Goal: Task Accomplishment & Management: Manage account settings

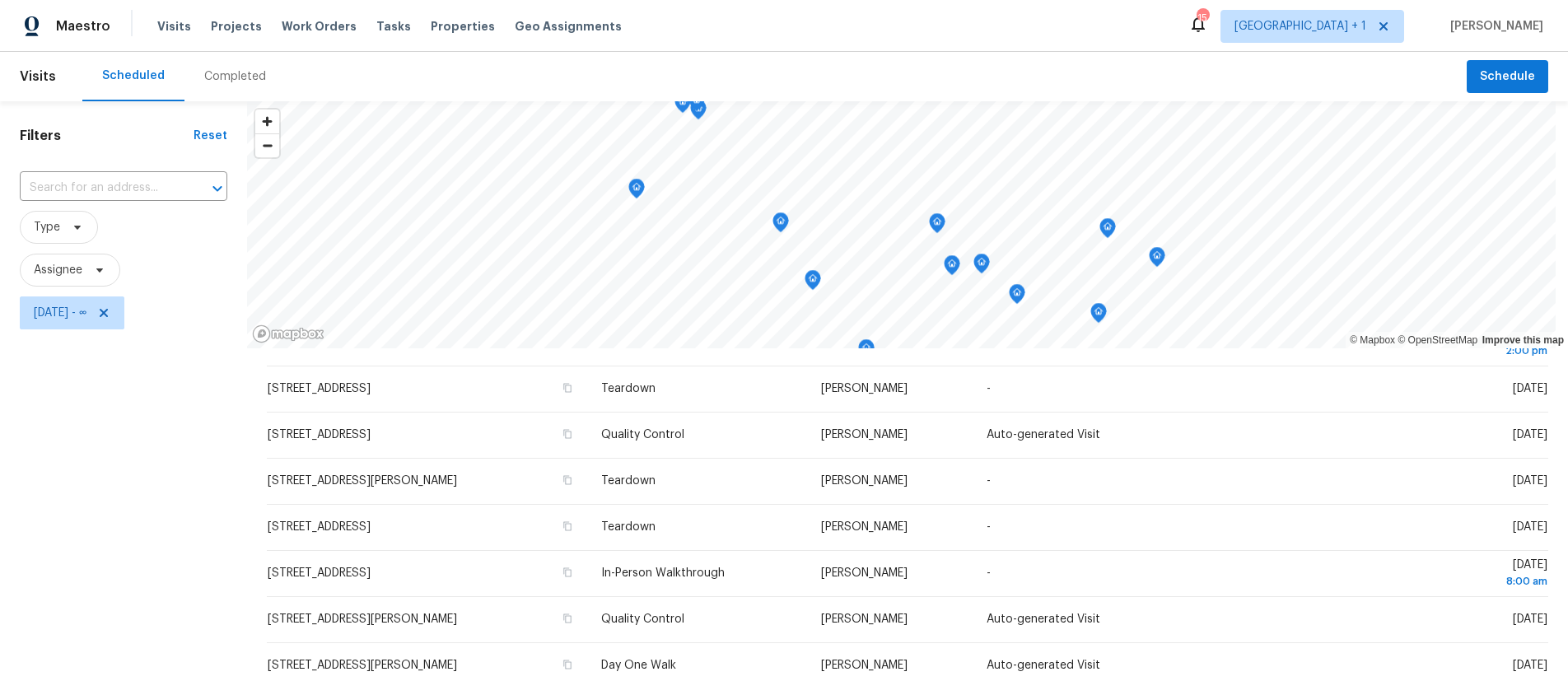
scroll to position [383, 0]
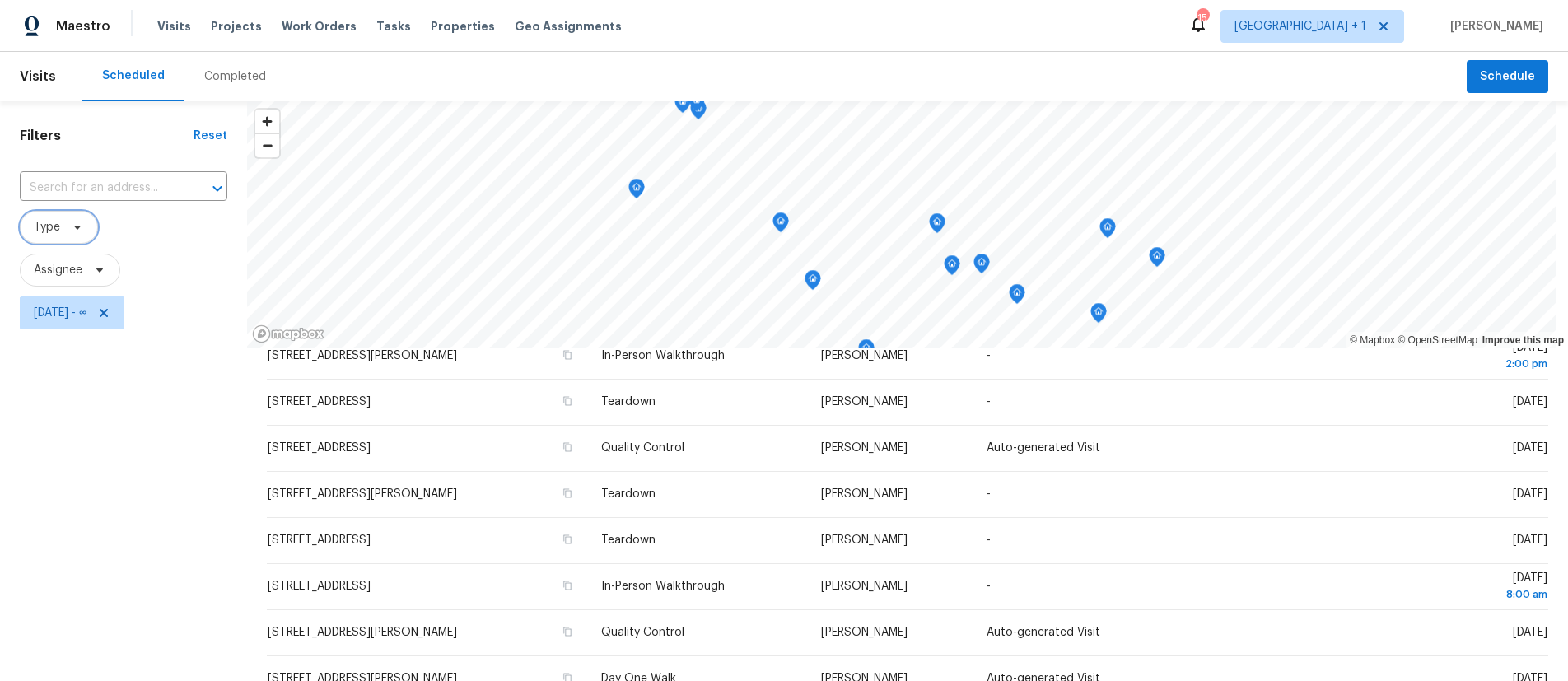
click at [61, 230] on span "Type" at bounding box center [59, 227] width 78 height 33
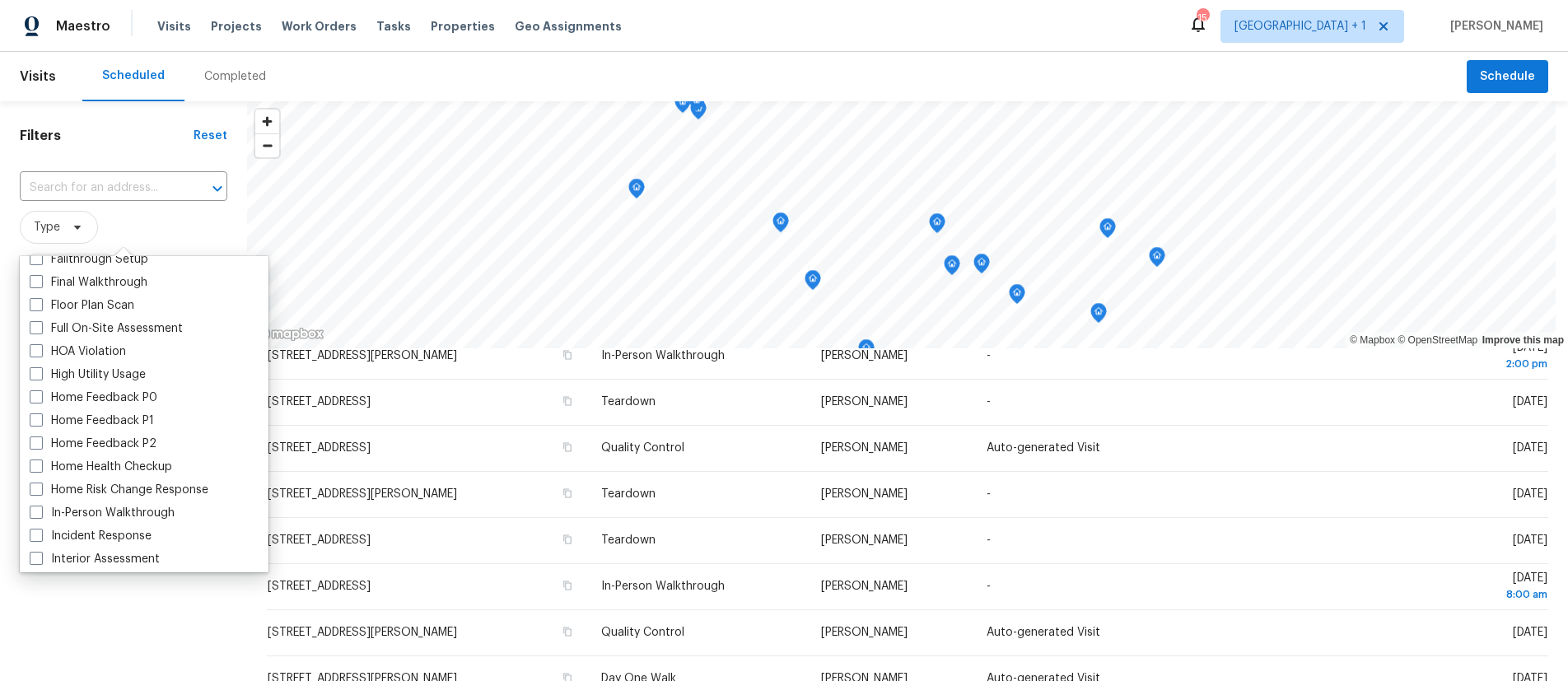
scroll to position [405, 0]
click at [42, 507] on span at bounding box center [36, 511] width 13 height 13
click at [41, 507] on input "In-Person Walkthrough" at bounding box center [34, 508] width 10 height 10
checkbox input "true"
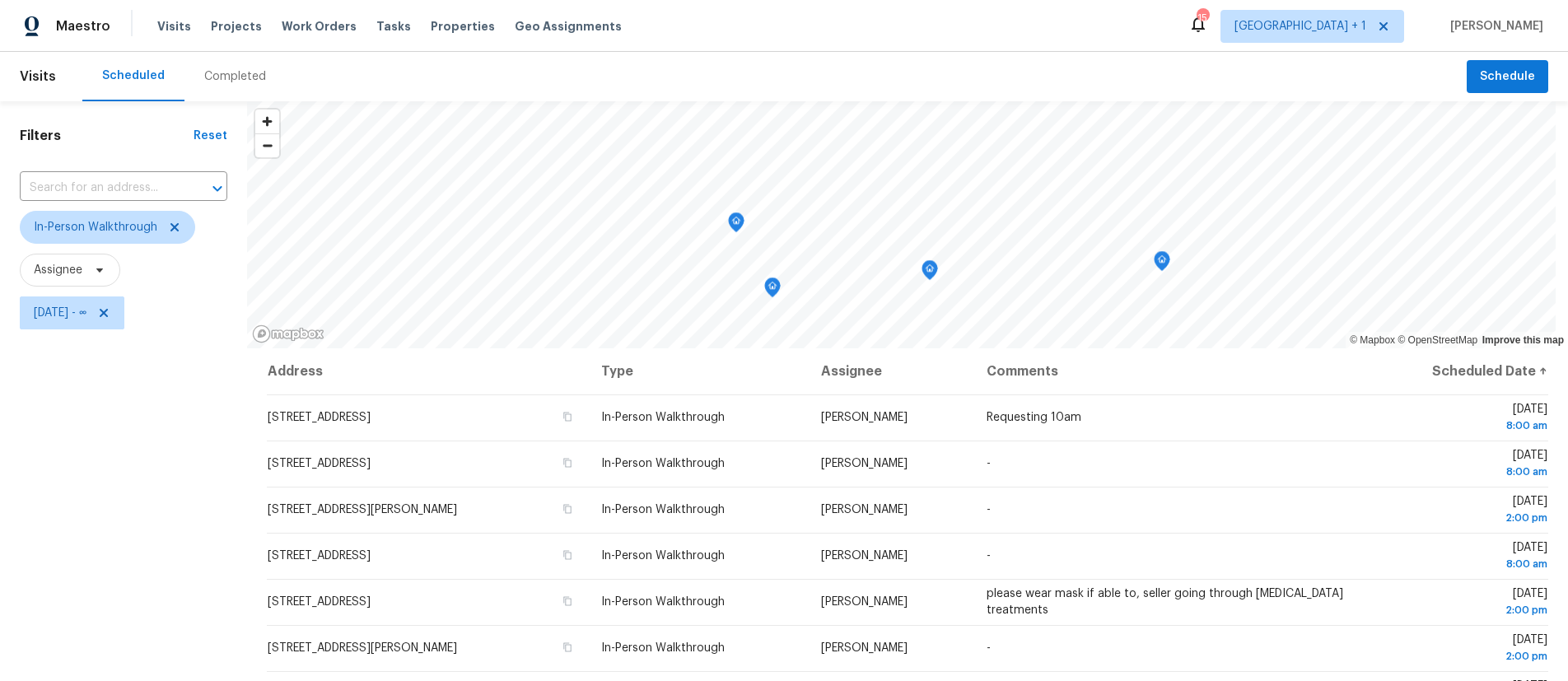
click at [98, 626] on div "Filters Reset ​ In-Person Walkthrough Assignee Fri, Aug 29 - ∞" at bounding box center [124, 497] width 247 height 792
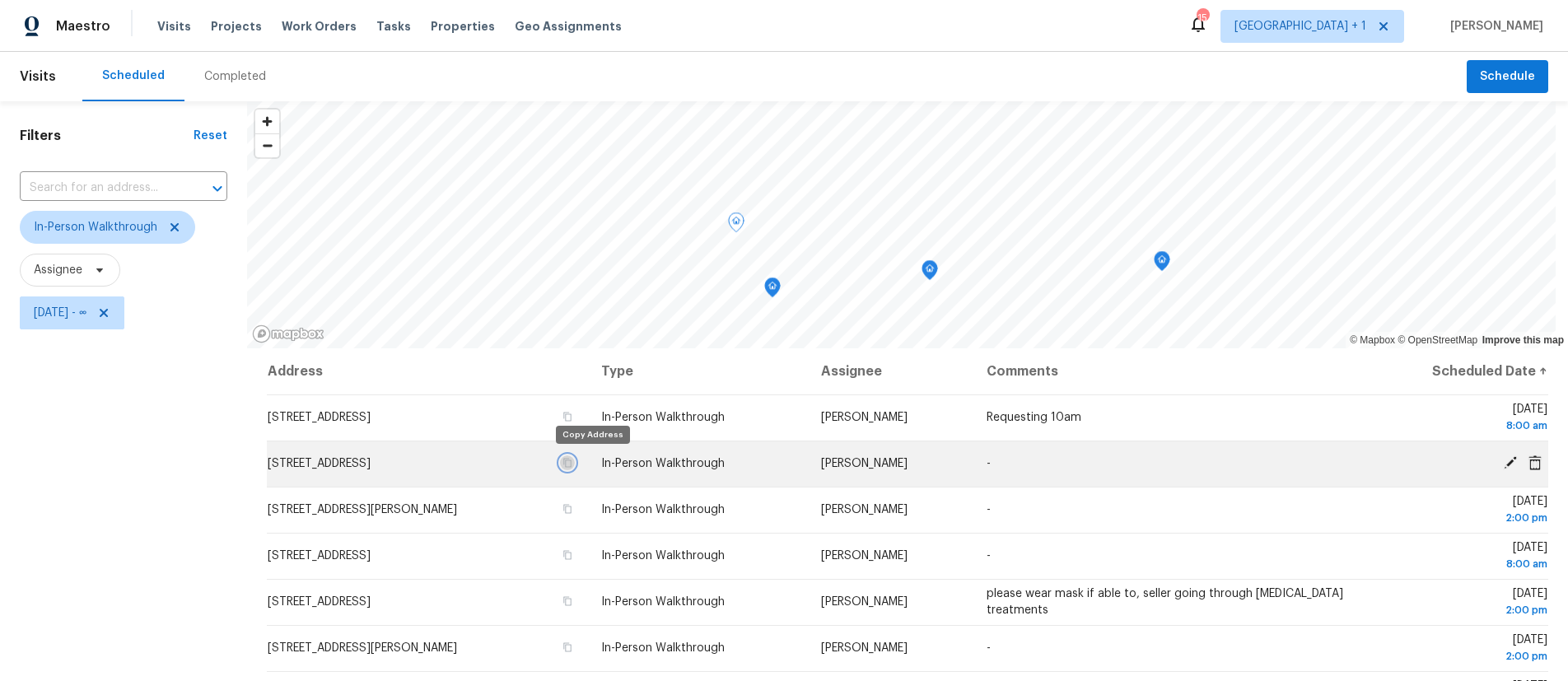
click at [571, 462] on icon "button" at bounding box center [567, 464] width 9 height 9
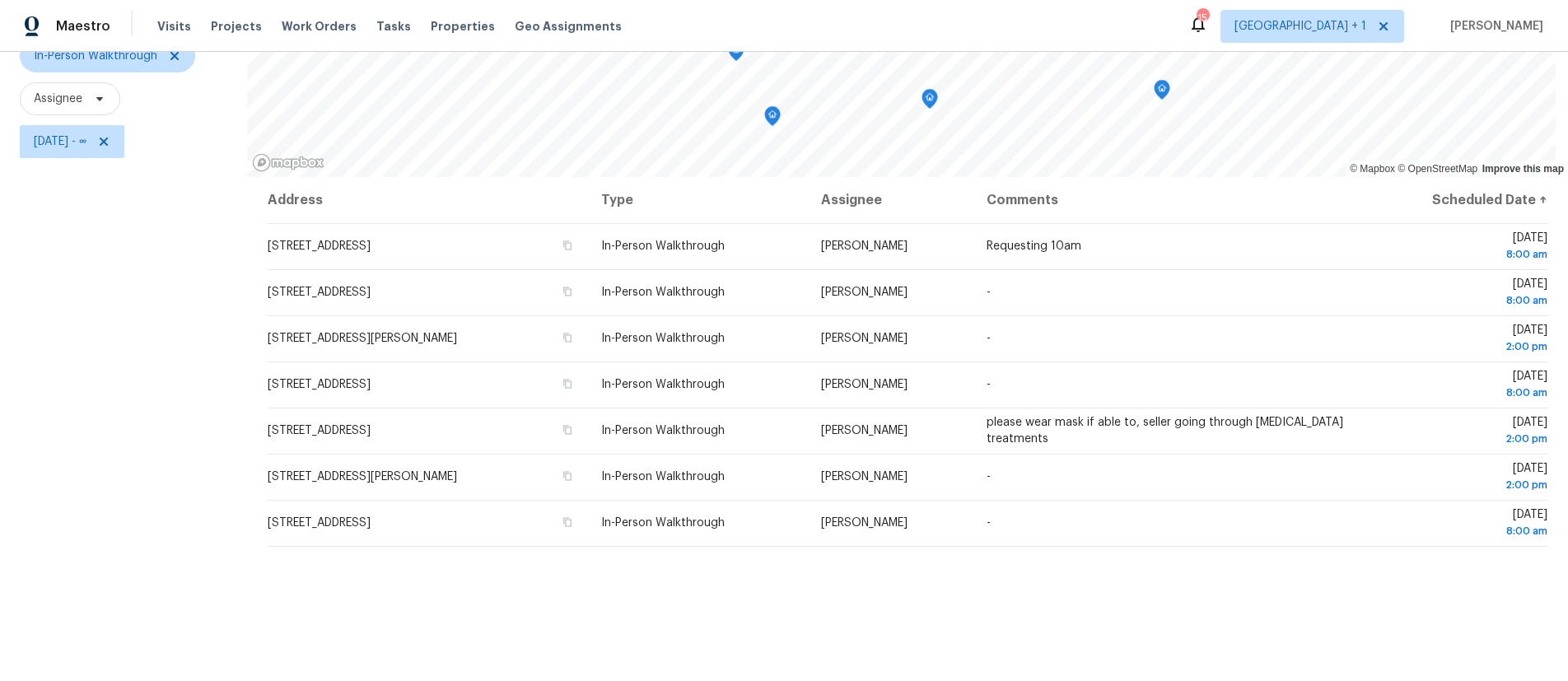
scroll to position [151, 0]
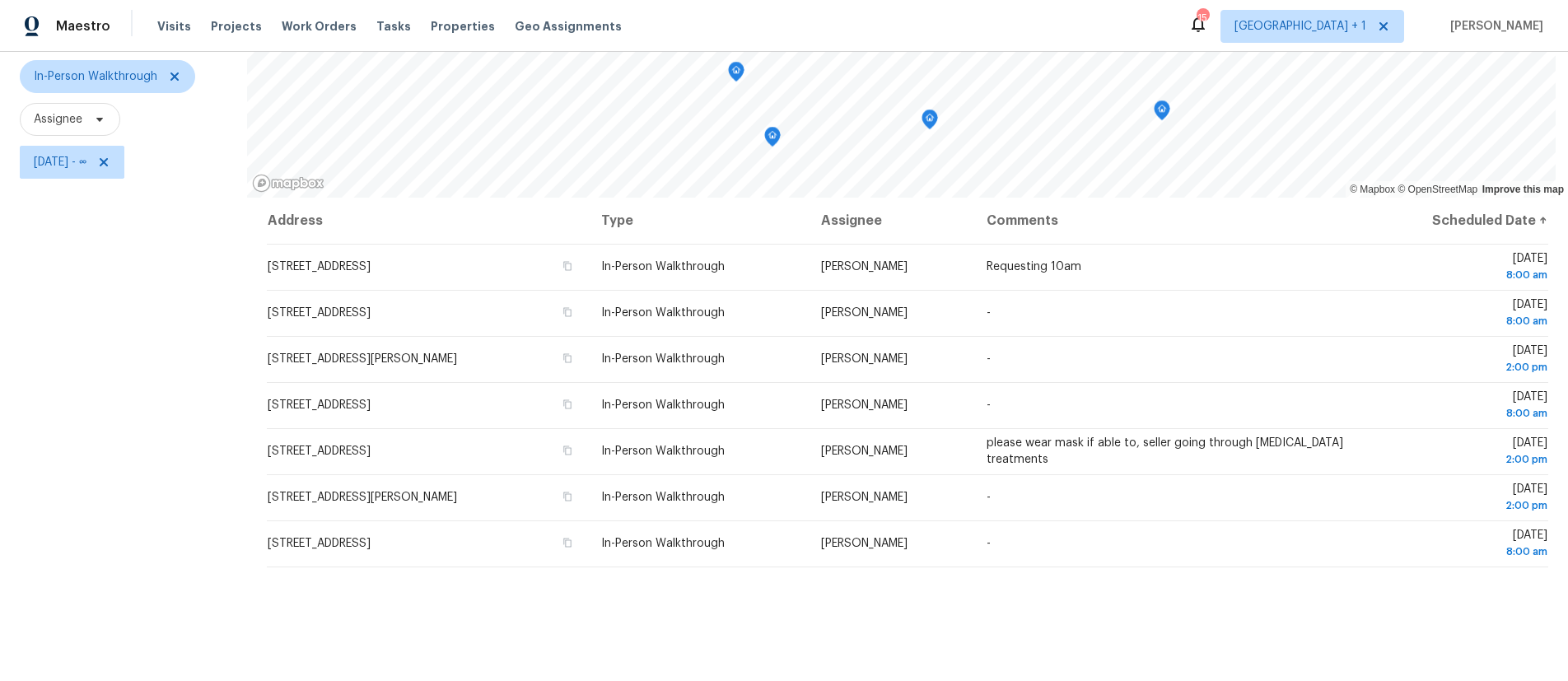
click at [149, 281] on div "Filters Reset ​ In-Person Walkthrough Assignee Fri, Aug 29 - ∞" at bounding box center [124, 347] width 247 height 792
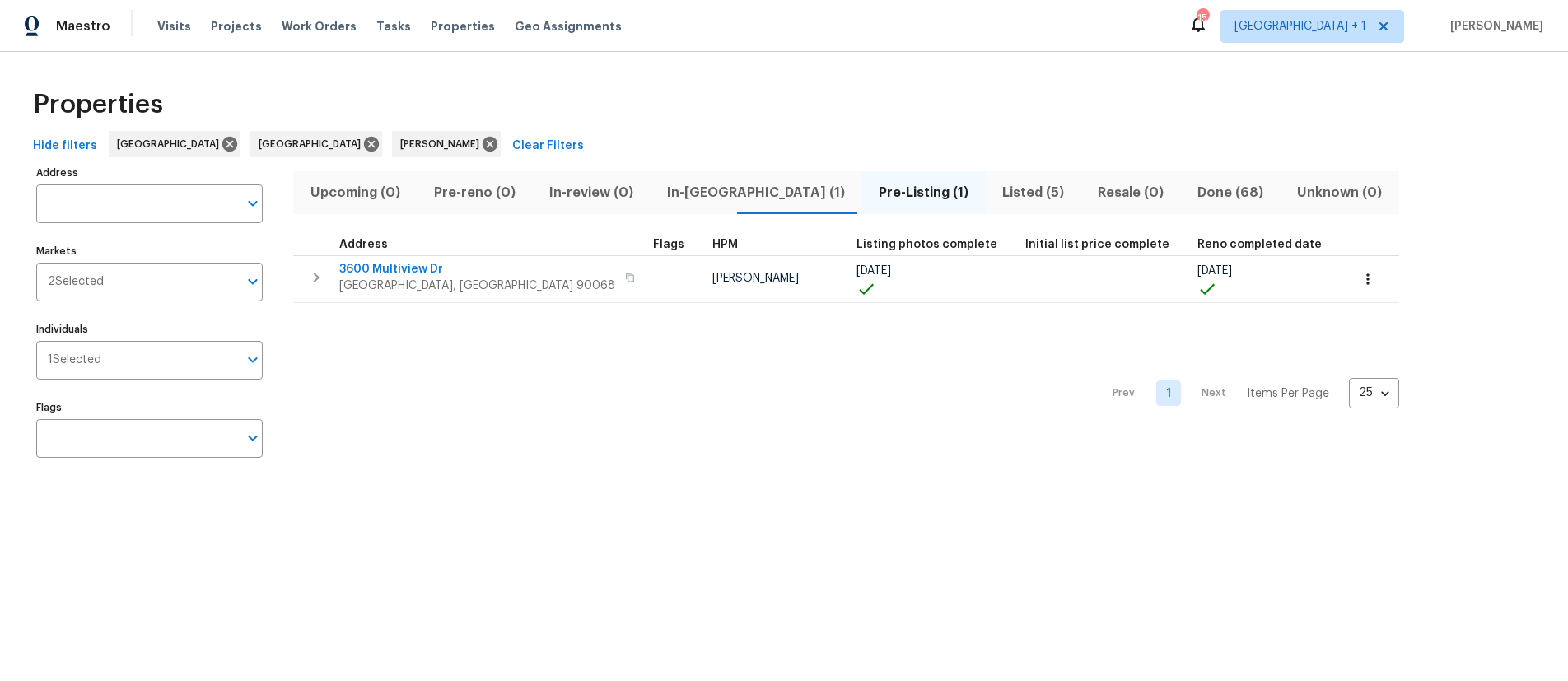
click at [996, 194] on span "Listed (5)" at bounding box center [1033, 193] width 76 height 23
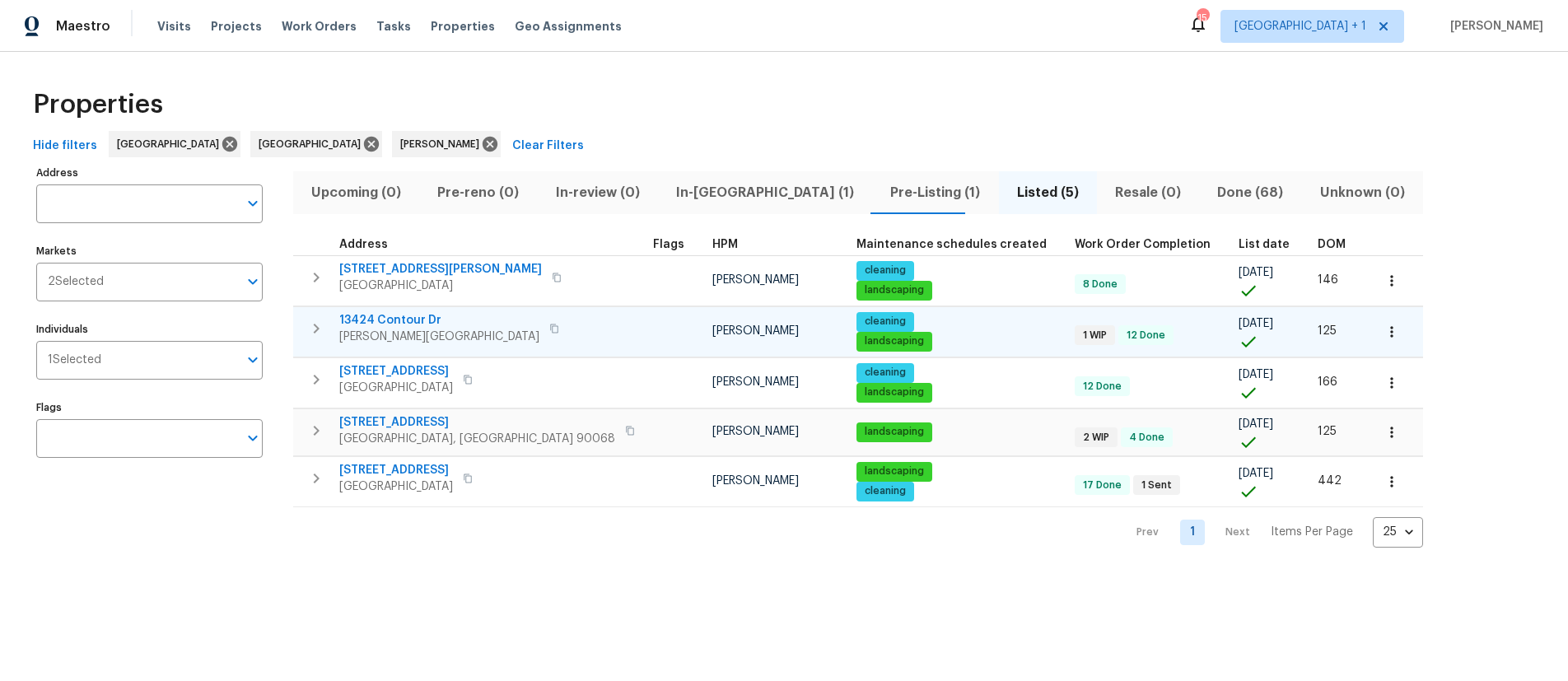
click at [413, 335] on span "Sherman Oaks, CA 91423" at bounding box center [439, 336] width 200 height 16
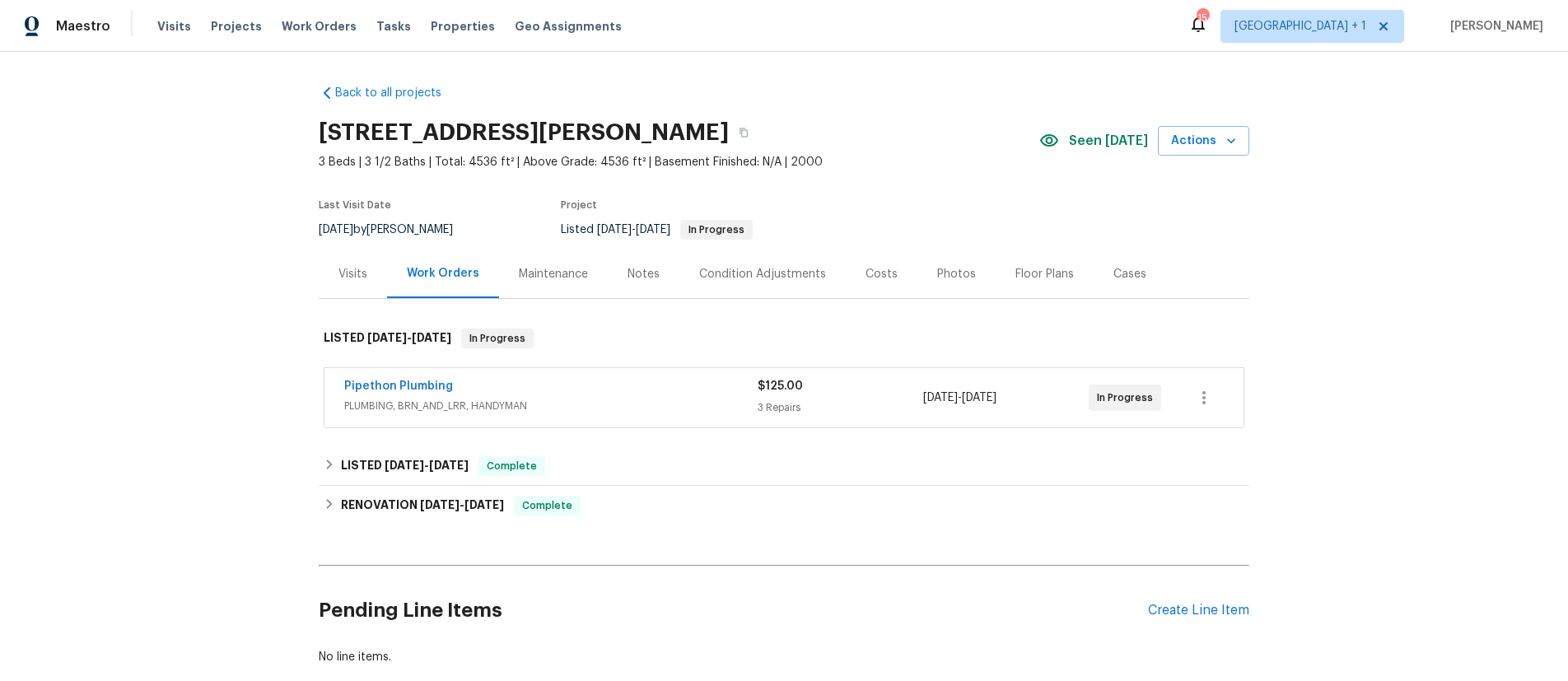
click at [465, 395] on div "Pipethon Plumbing" at bounding box center [551, 387] width 414 height 20
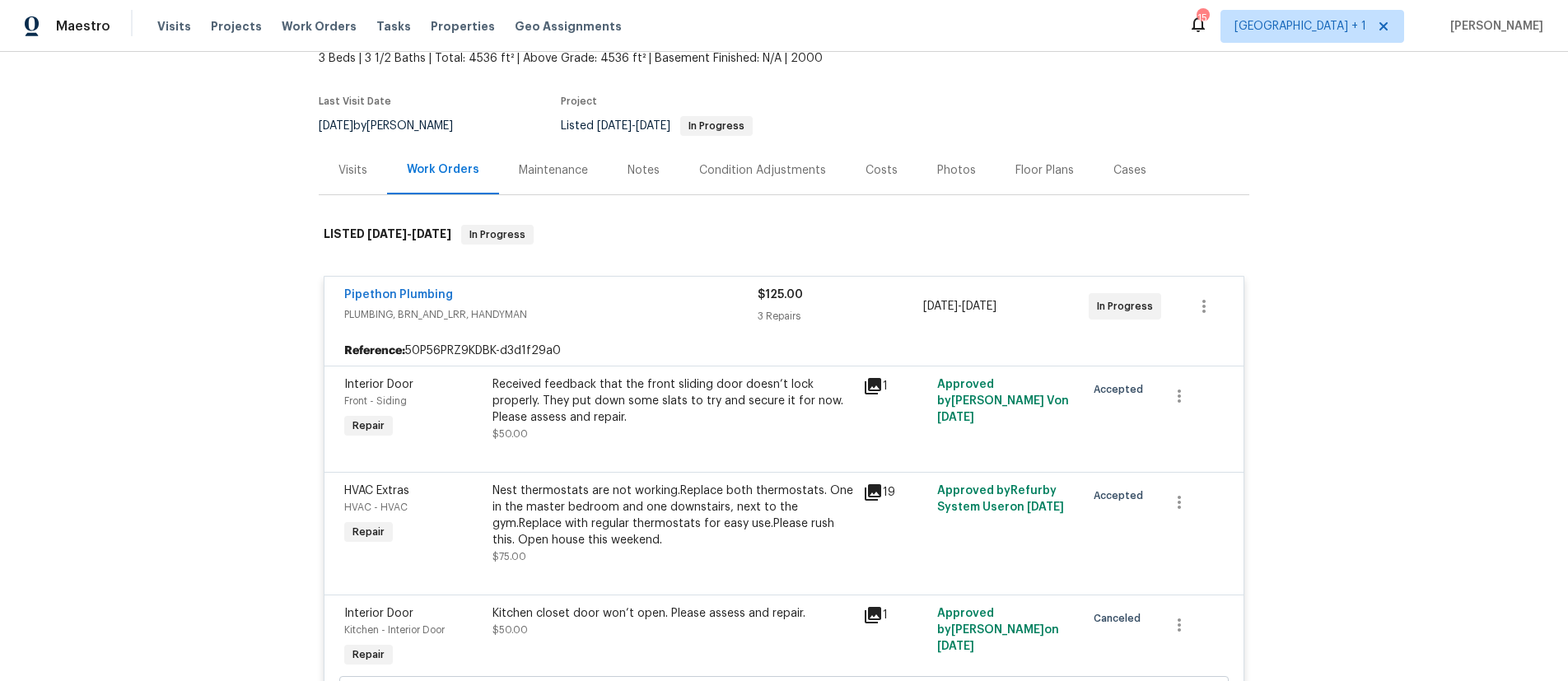
scroll to position [192, 0]
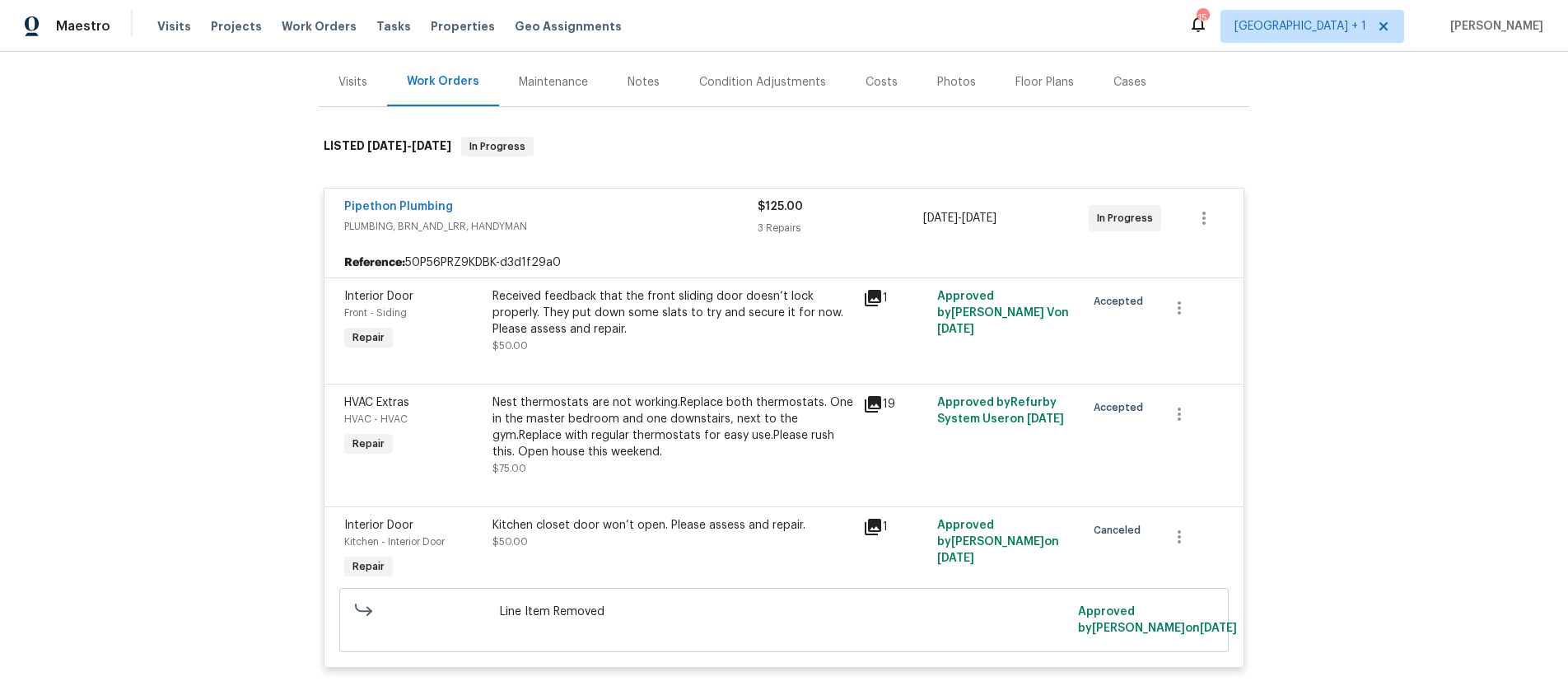
click at [701, 419] on div "Nest thermostats are not working.Replace both thermostats. One in the master be…" at bounding box center [673, 428] width 361 height 66
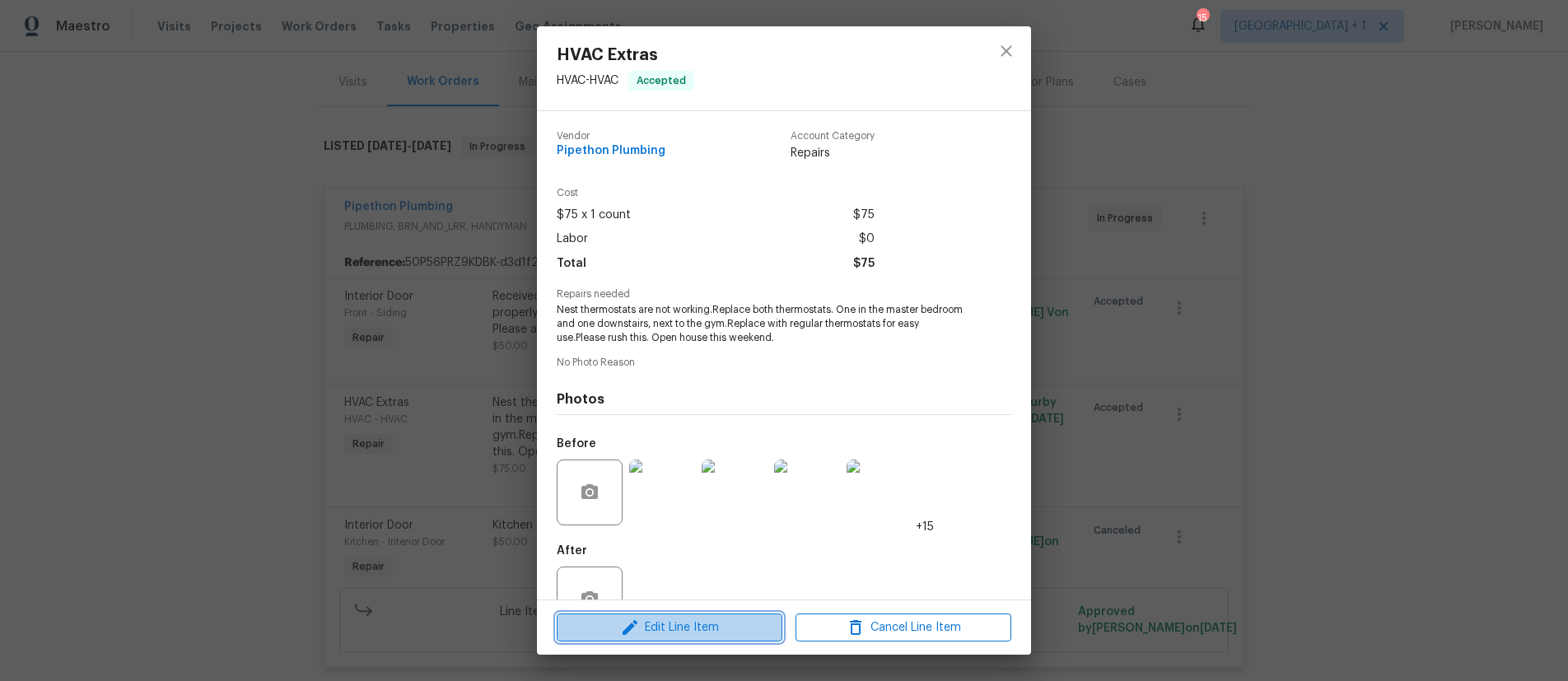
click at [721, 622] on span "Edit Line Item" at bounding box center [670, 628] width 215 height 21
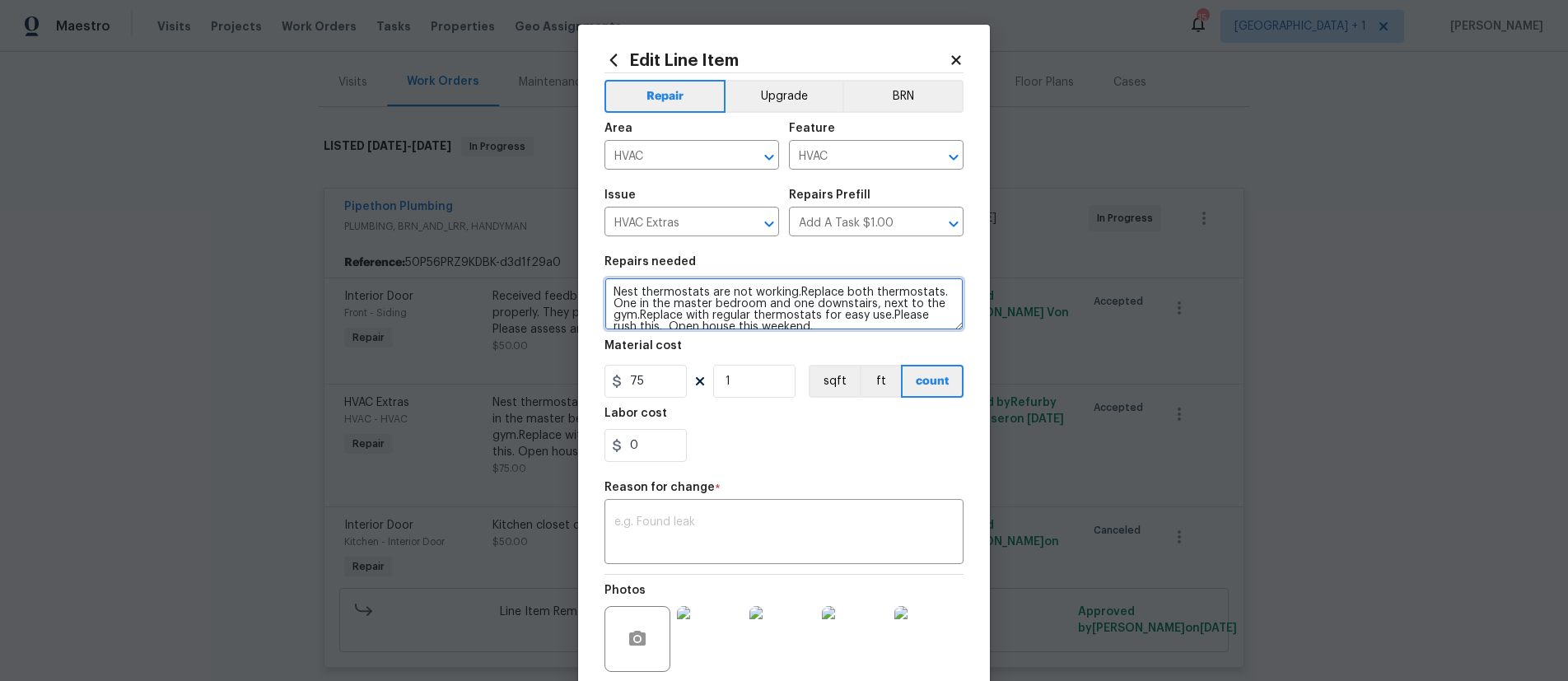
click at [866, 291] on textarea "Nest thermostats are not working.Replace both thermostats. One in the master be…" at bounding box center [784, 304] width 359 height 53
click at [676, 301] on textarea "Nest thermostats are not working.Replace the non-working thermostats. One in th…" at bounding box center [784, 304] width 359 height 53
click at [761, 312] on textarea "Nest thermostats are not working.Replace the non-working thermostat. One in the…" at bounding box center [784, 304] width 359 height 53
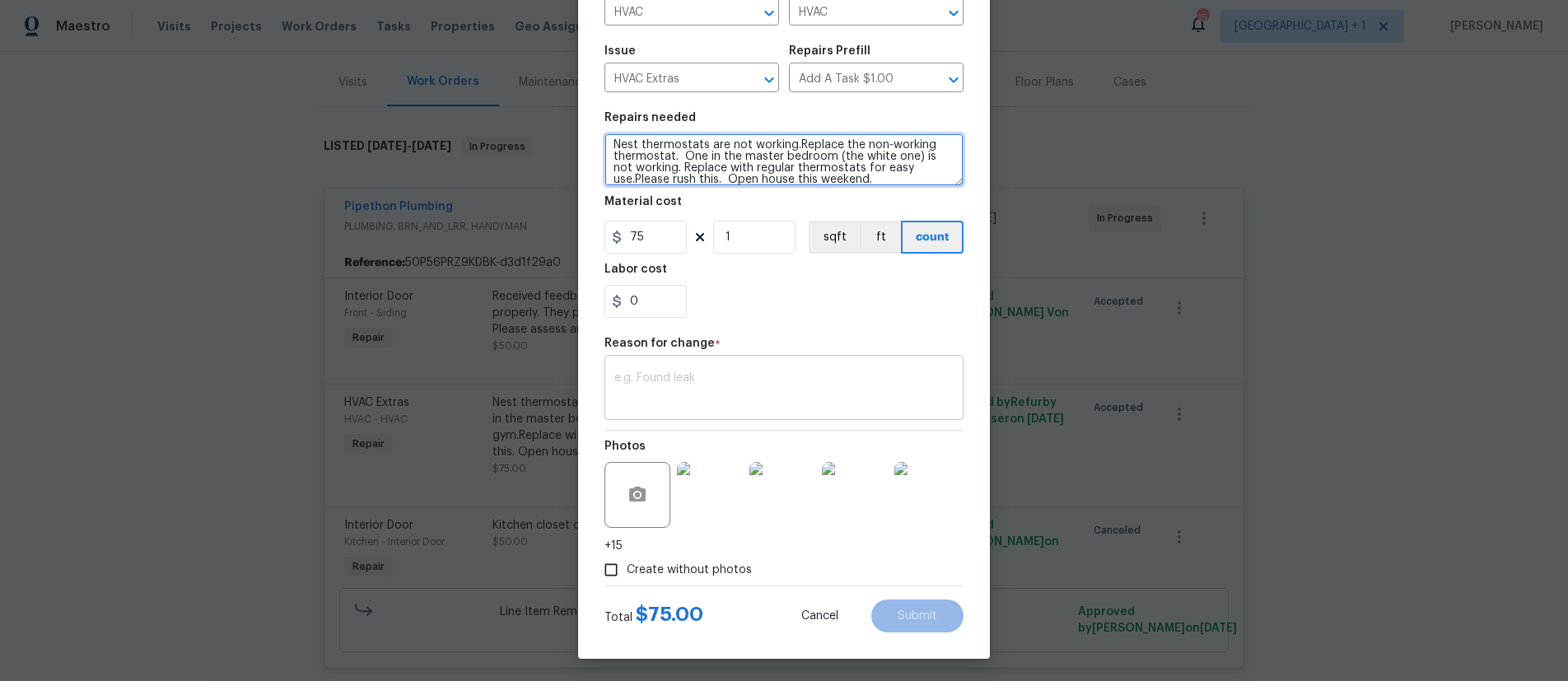
scroll to position [146, 0]
type textarea "Nest thermostats are not working.Replace the non-working thermostat. One in the…"
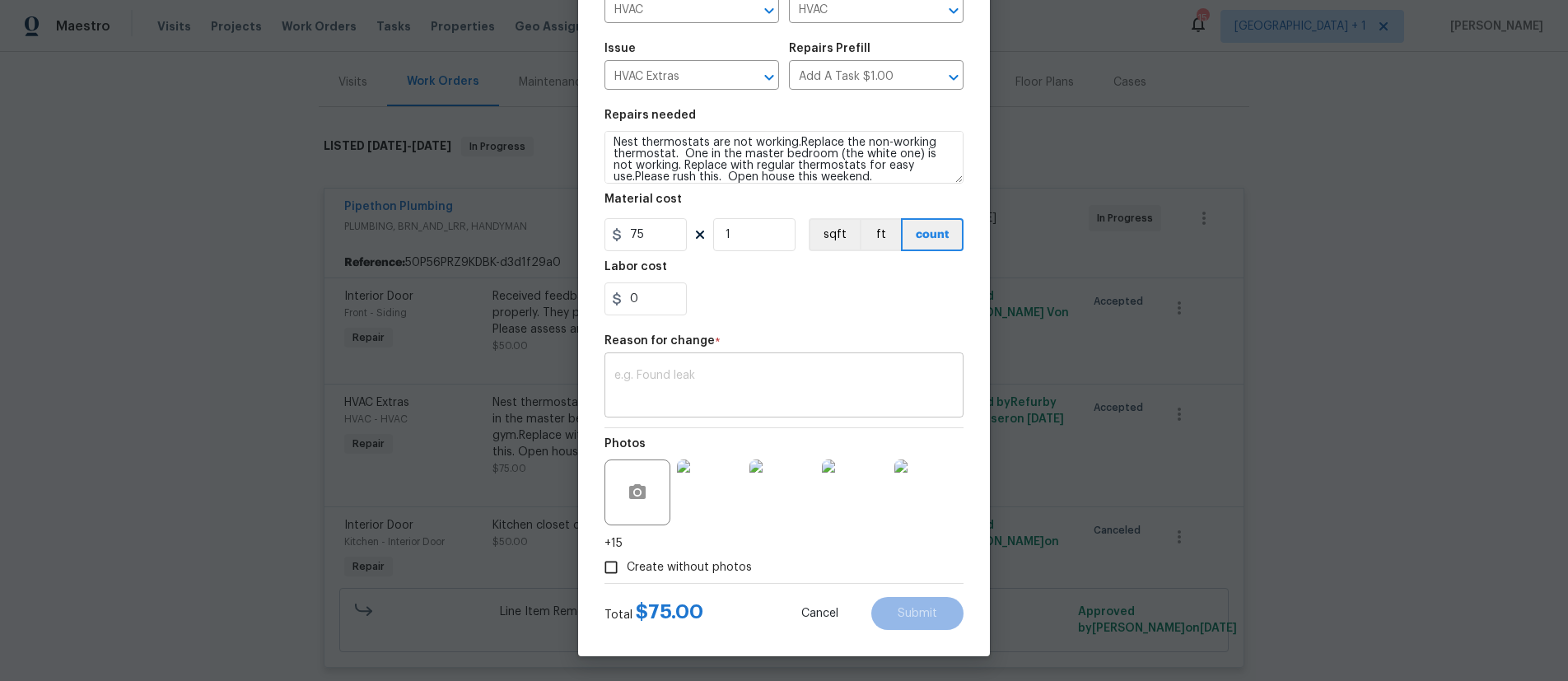
click at [689, 392] on textarea at bounding box center [783, 386] width 339 height 35
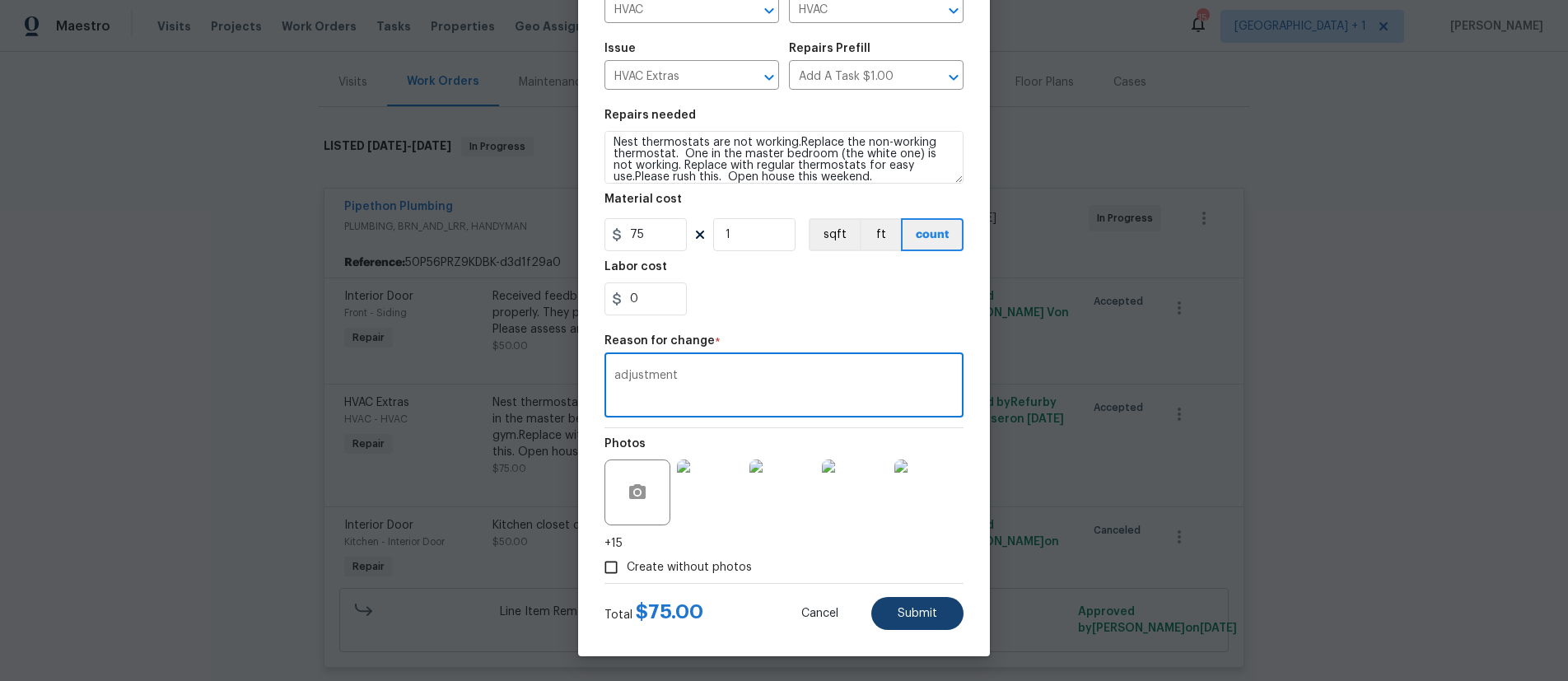
type textarea "adjustment"
click at [903, 611] on span "Submit" at bounding box center [917, 613] width 40 height 12
type textarea "Nest thermostats are not working.Replace both thermostats. One in the master be…"
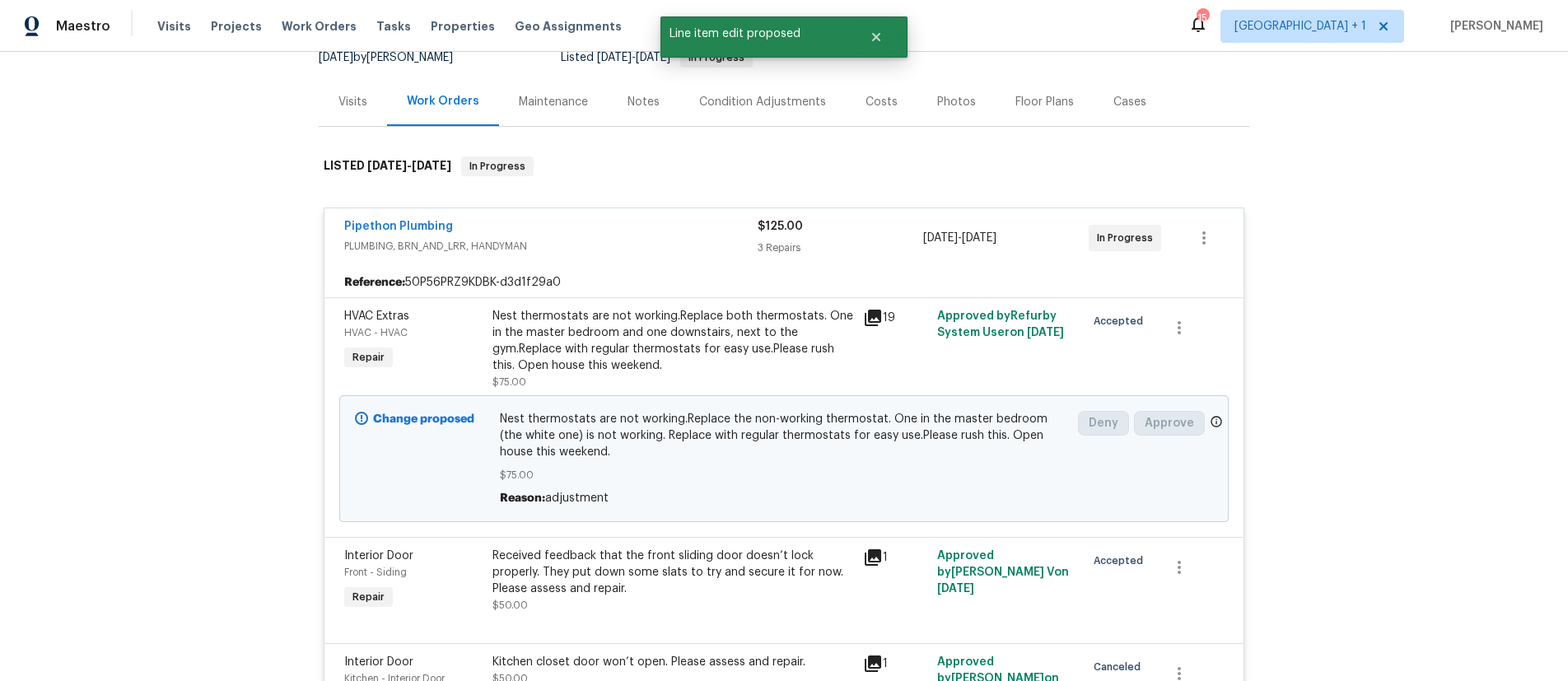
scroll to position [192, 0]
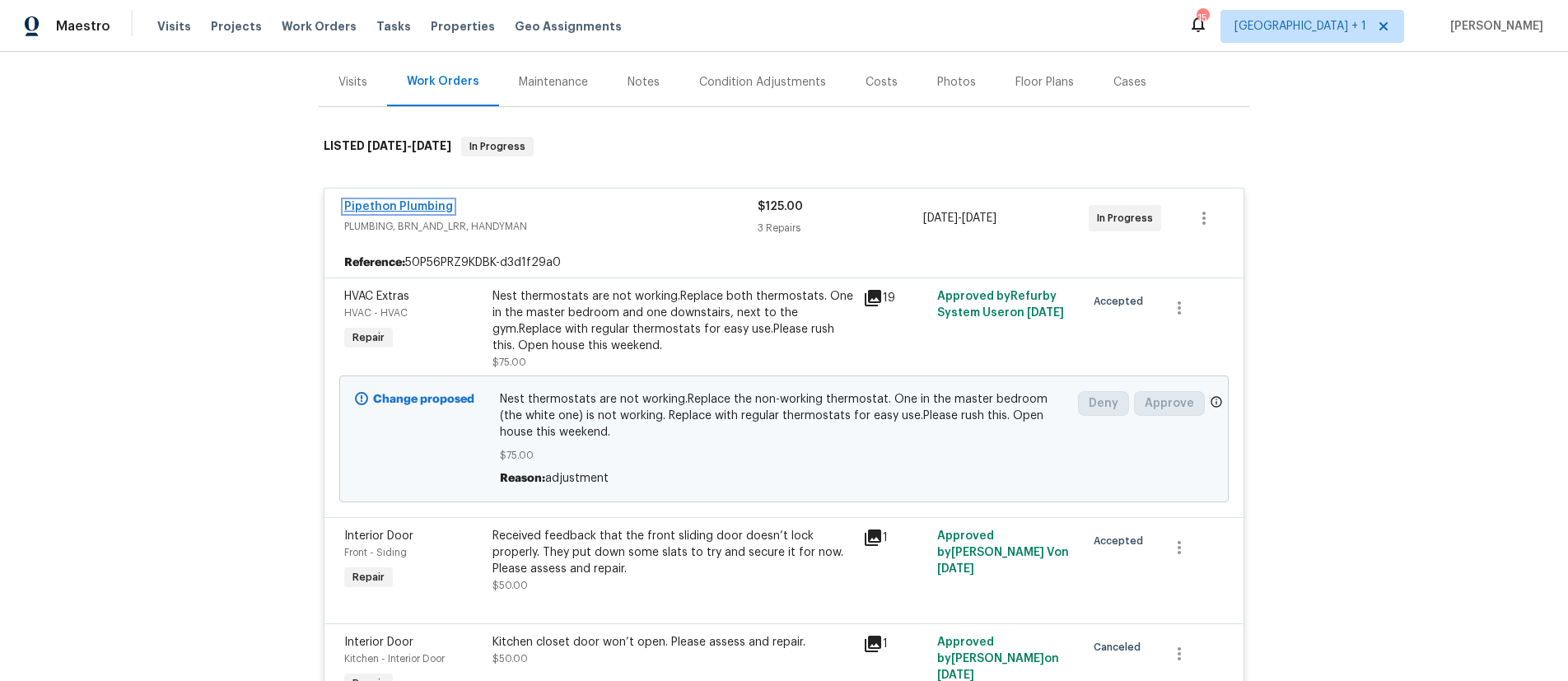
click at [423, 202] on link "Pipethon Plumbing" at bounding box center [398, 207] width 109 height 11
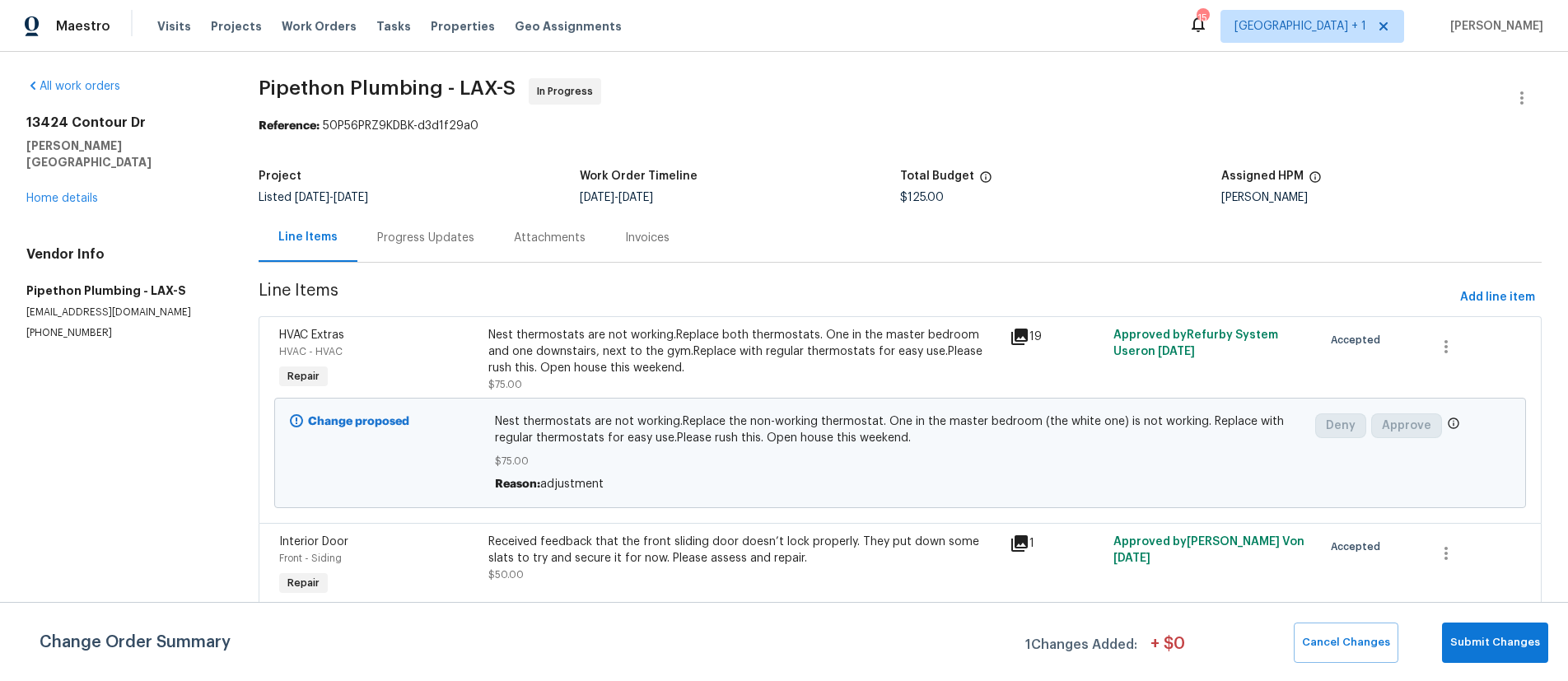
click at [430, 243] on div "Progress Updates" at bounding box center [425, 237] width 97 height 16
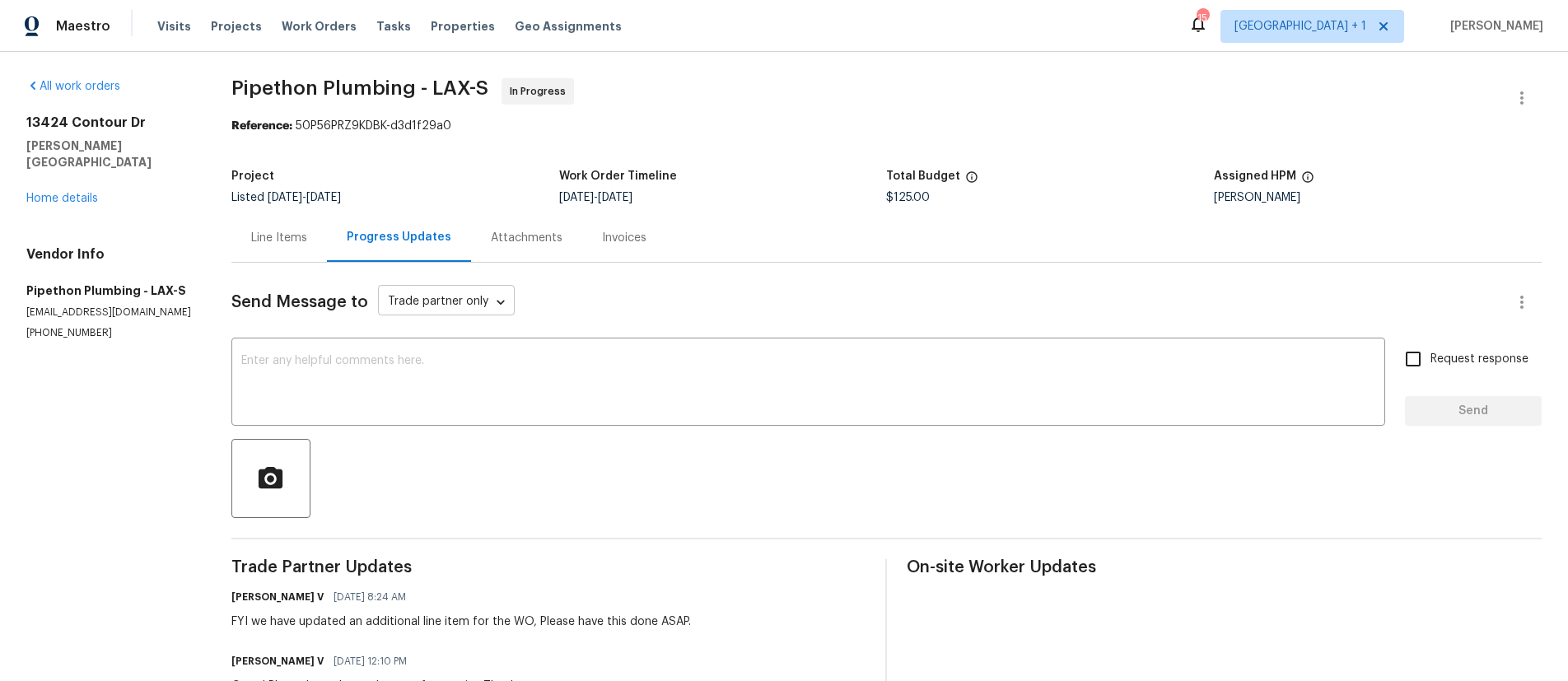
click at [500, 300] on body "Maestro Visits Projects Work Orders Tasks Properties Geo Assignments 15 Los Ang…" at bounding box center [784, 340] width 1568 height 681
click at [502, 304] on li "Trade partner only" at bounding box center [475, 303] width 206 height 27
click at [337, 363] on textarea at bounding box center [808, 383] width 1133 height 58
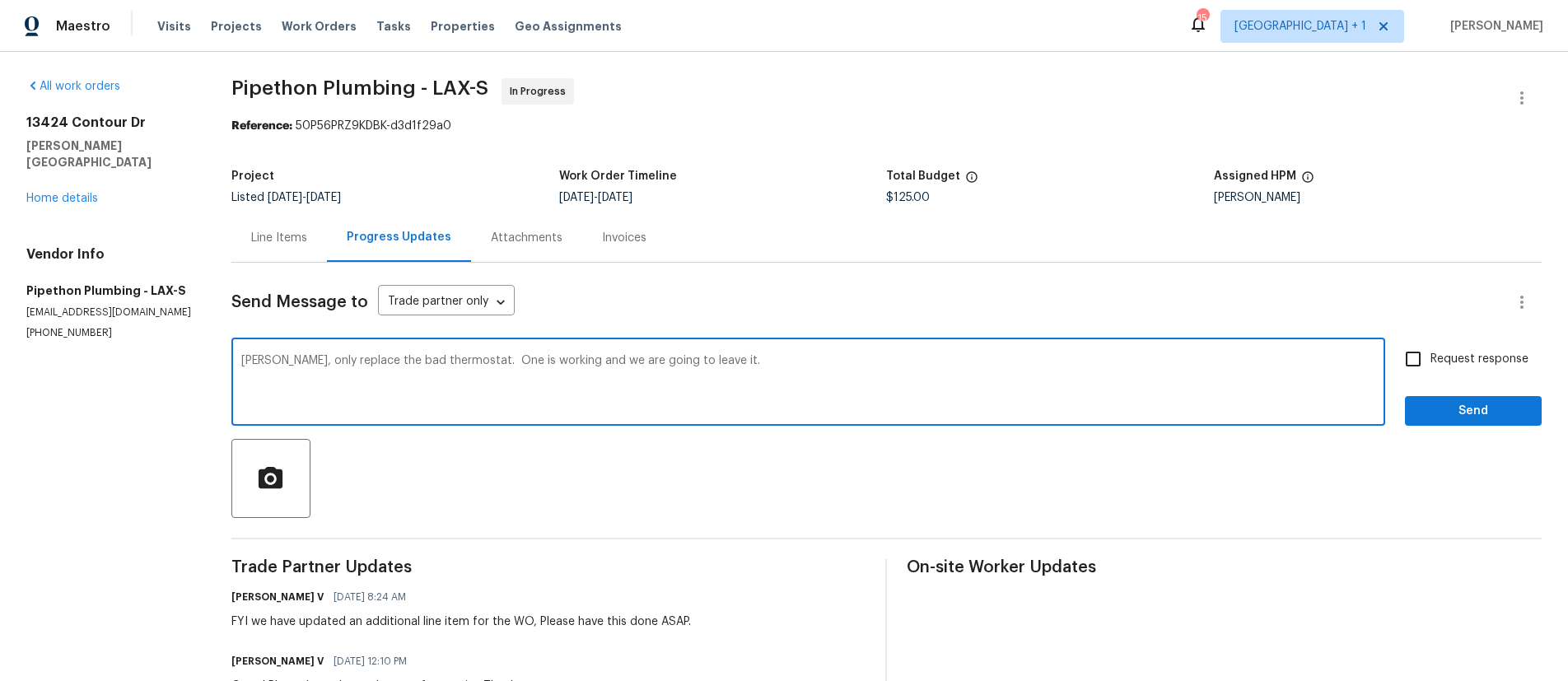
type textarea "Andy, only replace the bad thermostat. One is working and we are going to leave…"
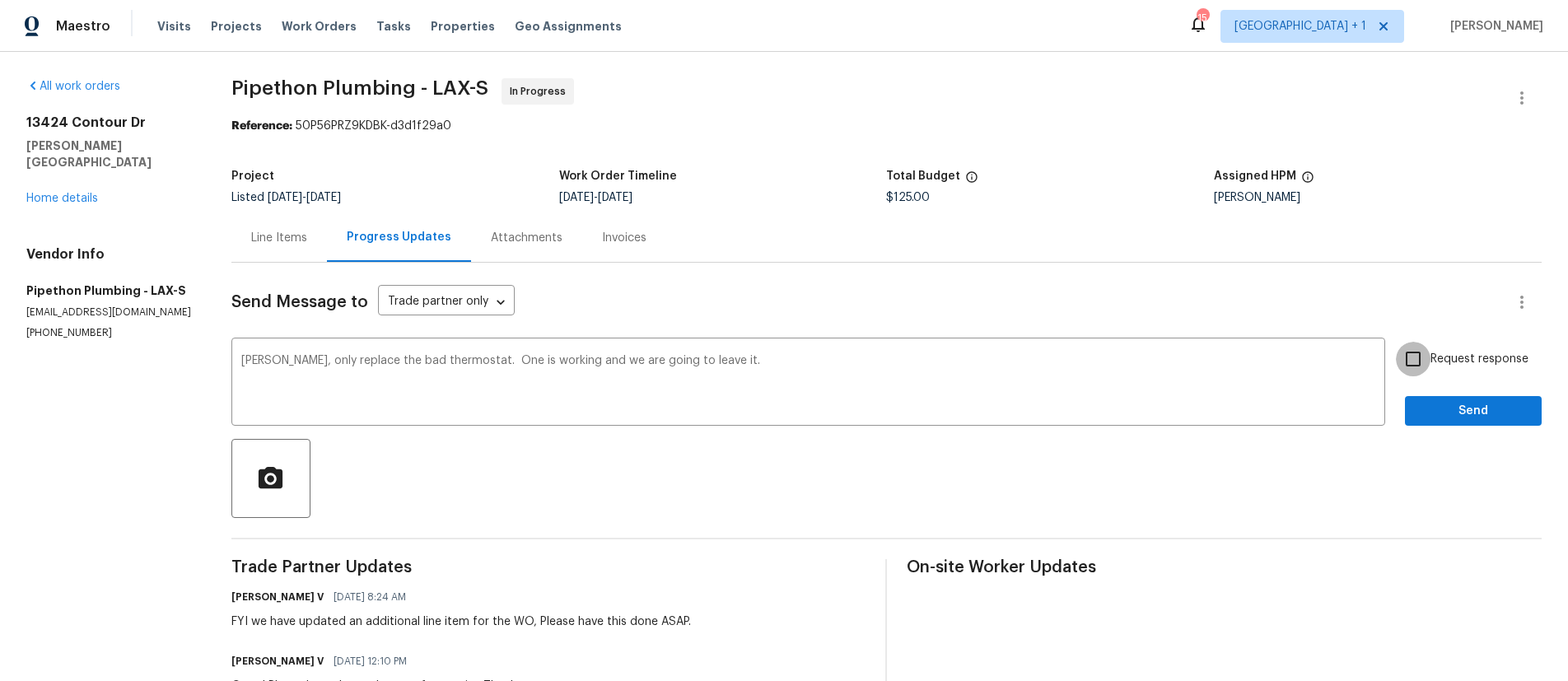
click at [1407, 363] on input "Request response" at bounding box center [1413, 359] width 35 height 35
checkbox input "true"
click at [1431, 408] on span "Send" at bounding box center [1473, 412] width 111 height 21
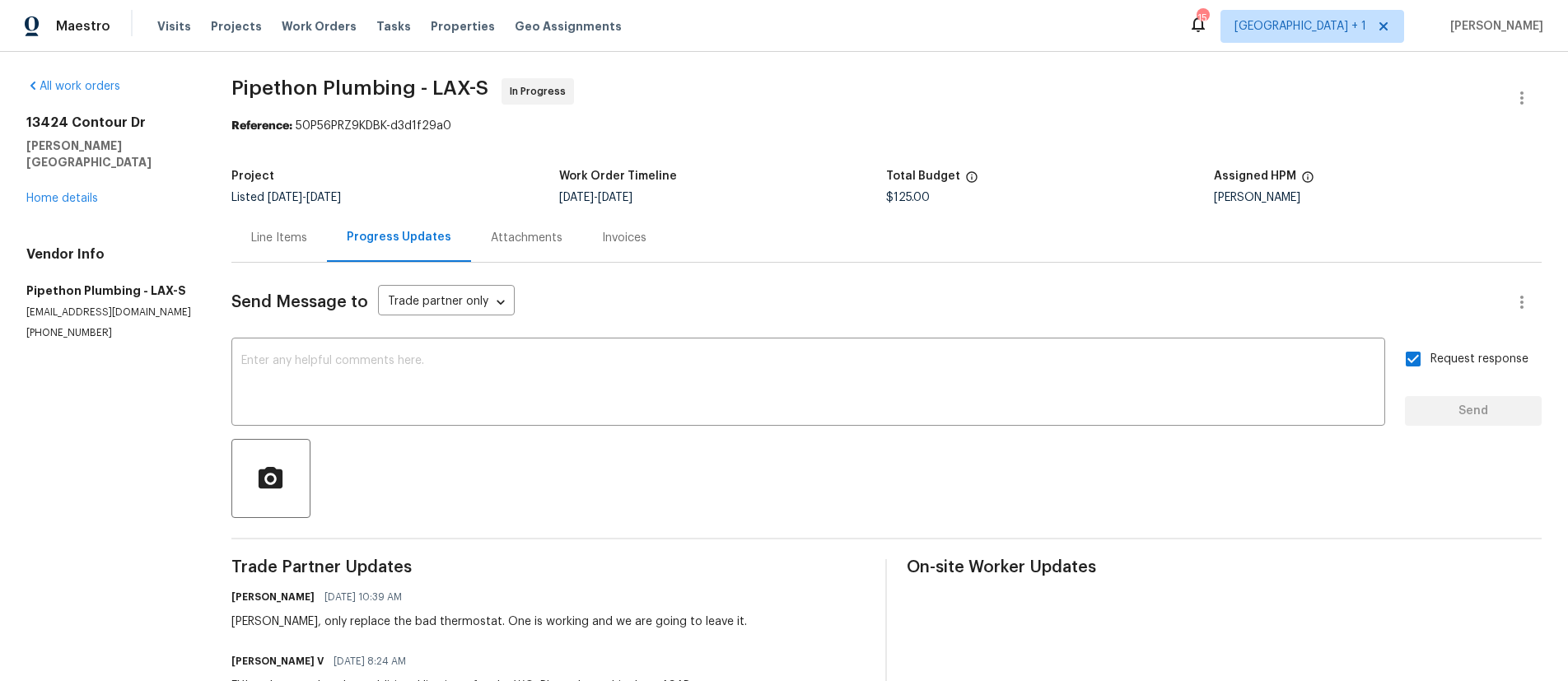
click at [43, 440] on section "All work orders 13424 Contour Dr Sherman Oaks, CA 91423 Home details Vendor Inf…" at bounding box center [109, 630] width 165 height 1103
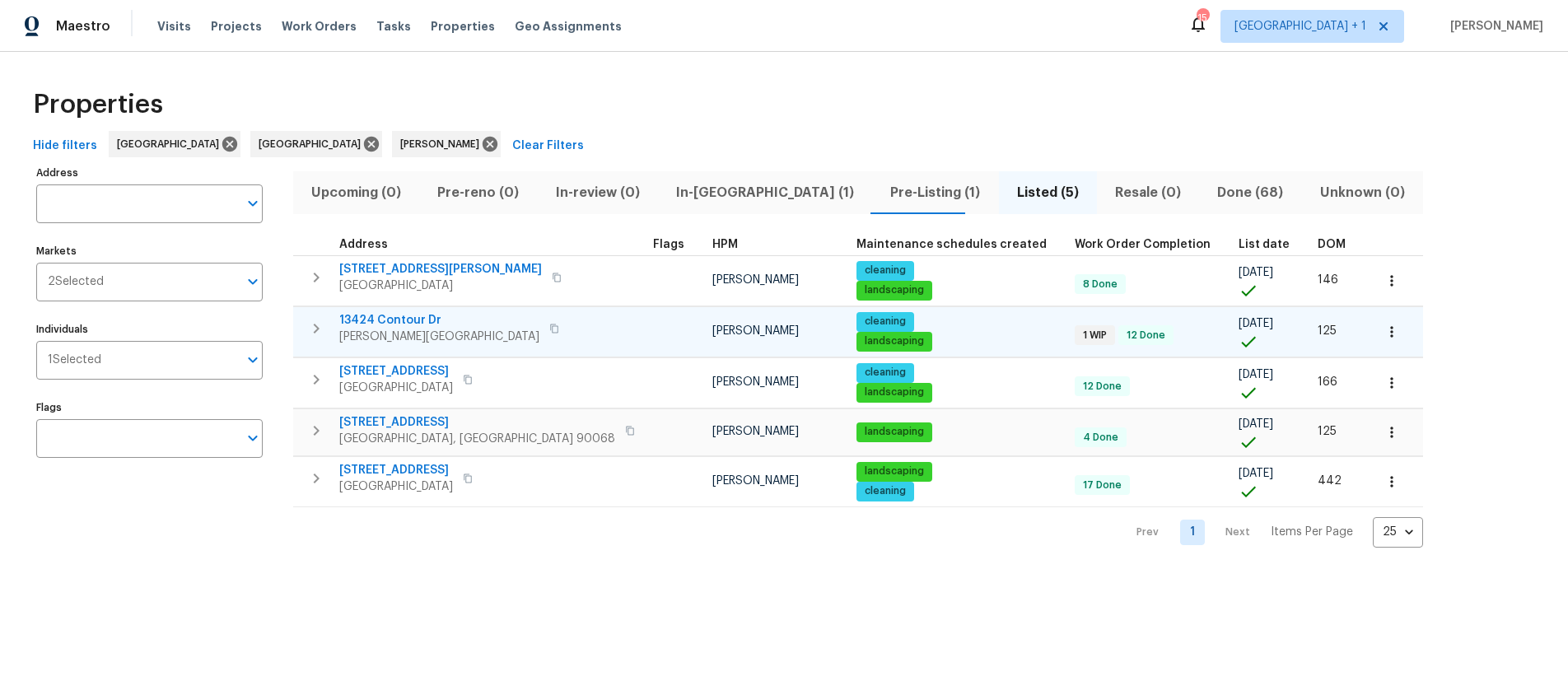
click at [404, 331] on span "[PERSON_NAME][GEOGRAPHIC_DATA]" at bounding box center [439, 336] width 200 height 16
click at [261, 553] on div "Properties Hide filters Los Angeles Riverside Ted Mirabella Clear Filters Addre…" at bounding box center [784, 313] width 1568 height 522
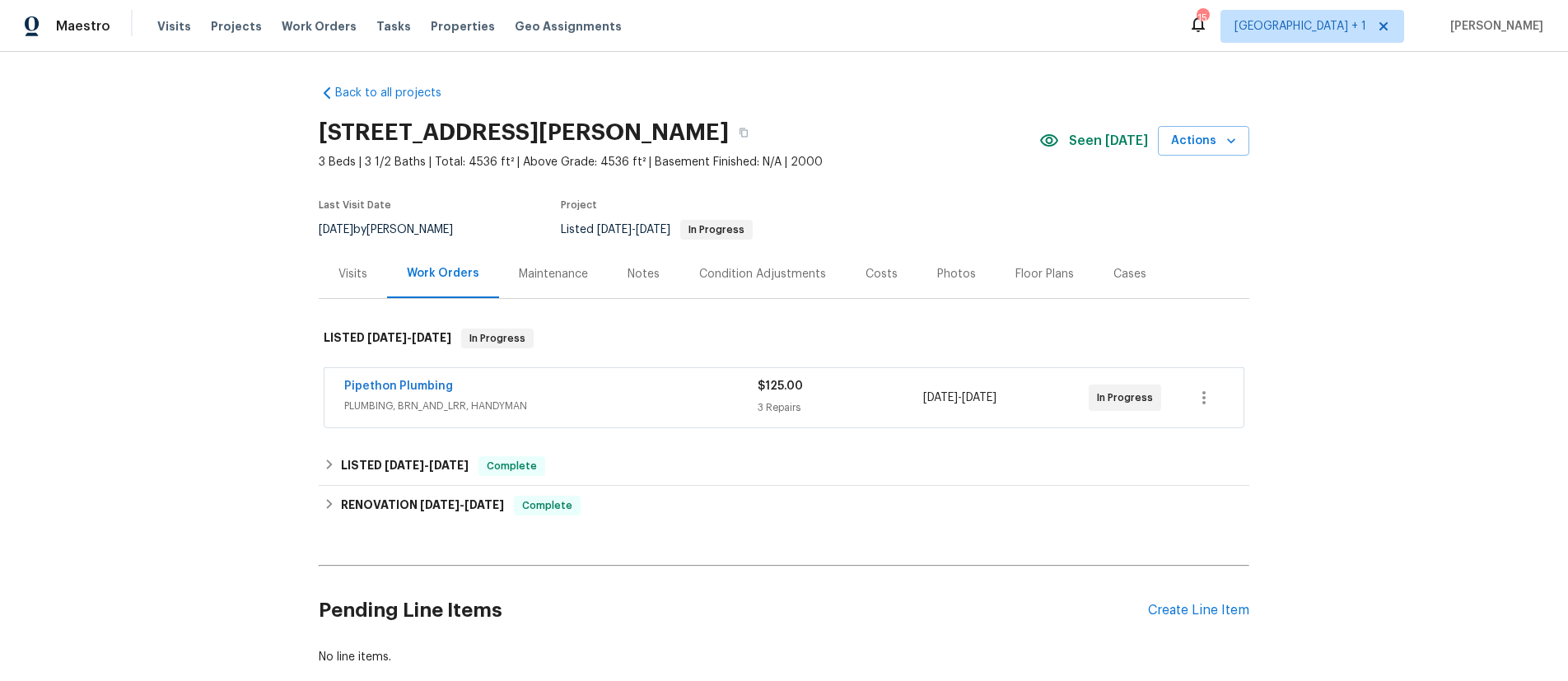
click at [473, 391] on div "Pipethon Plumbing" at bounding box center [551, 387] width 414 height 20
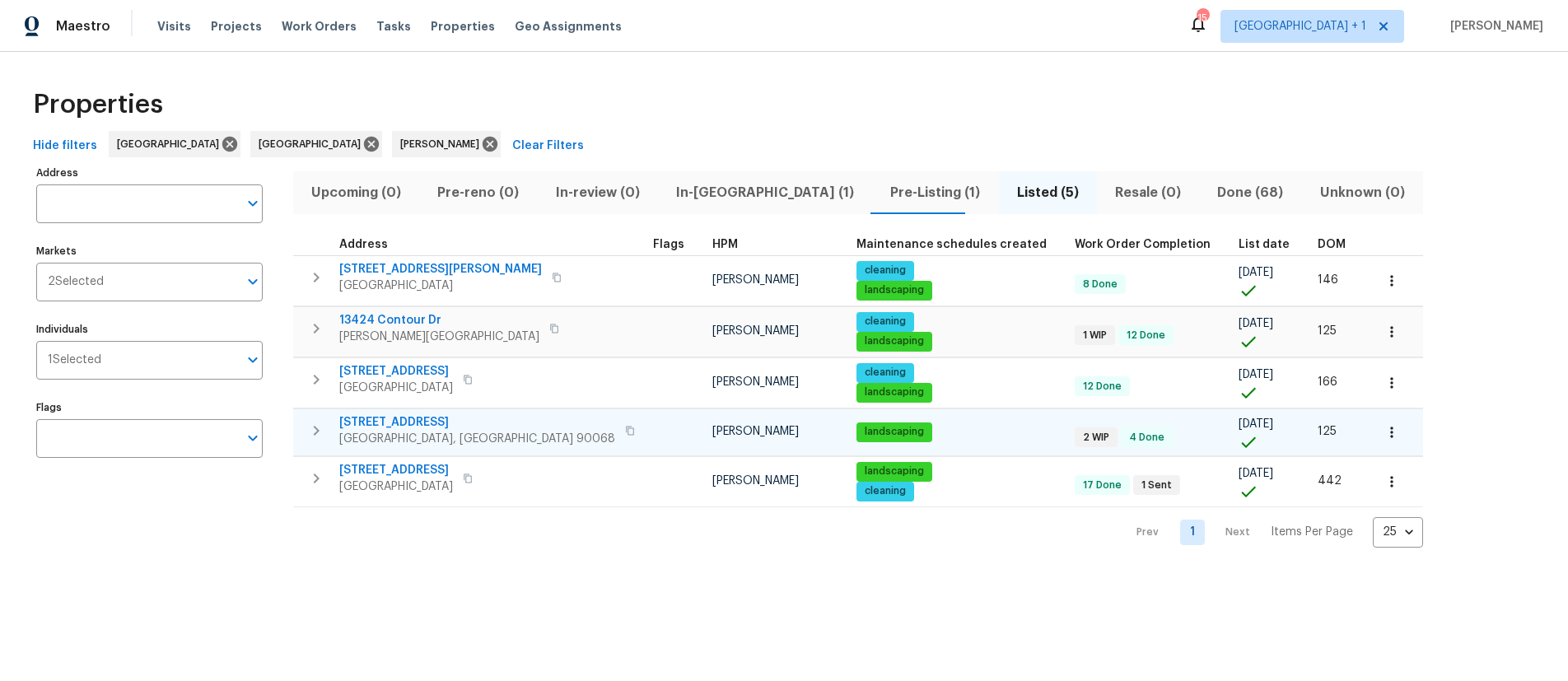
click at [414, 431] on span "Los Angeles, CA 90068" at bounding box center [477, 438] width 276 height 16
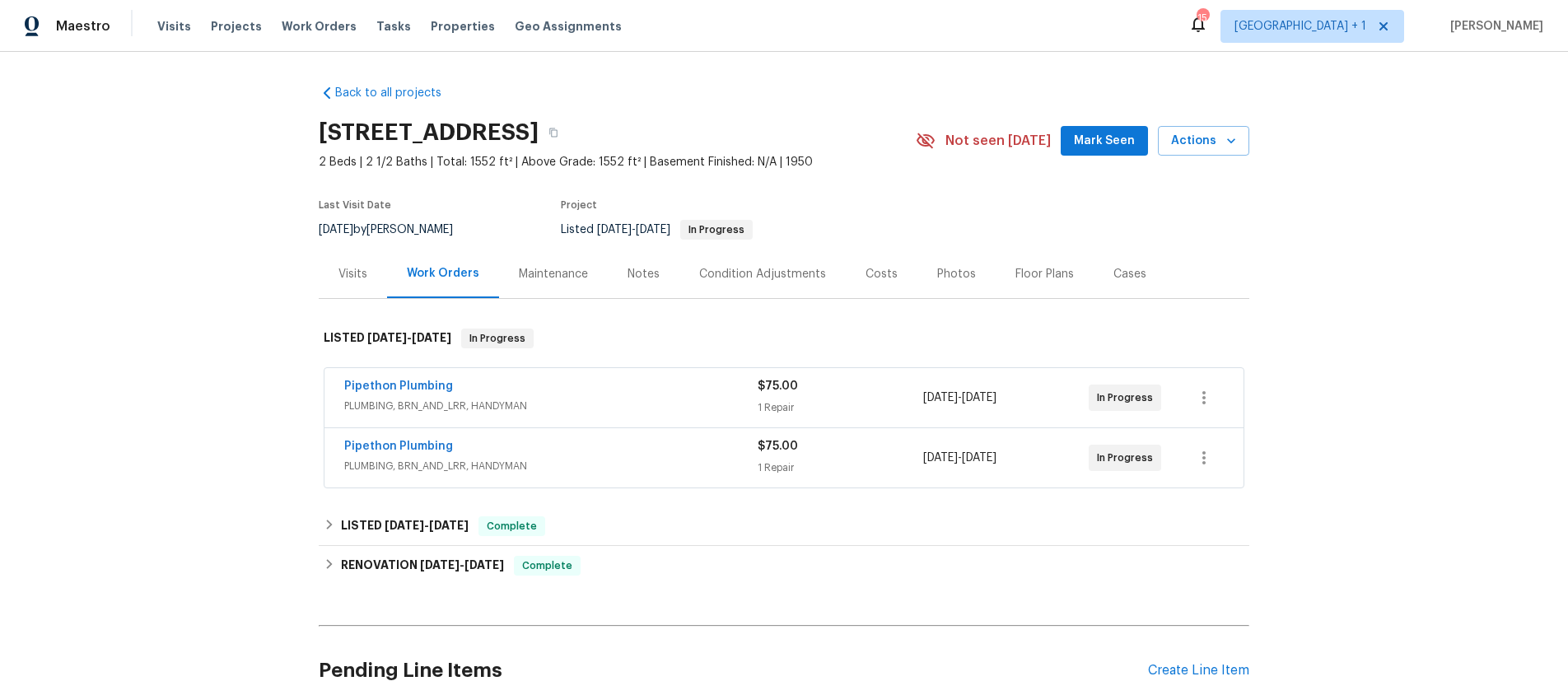
click at [474, 395] on div "Pipethon Plumbing" at bounding box center [551, 387] width 414 height 20
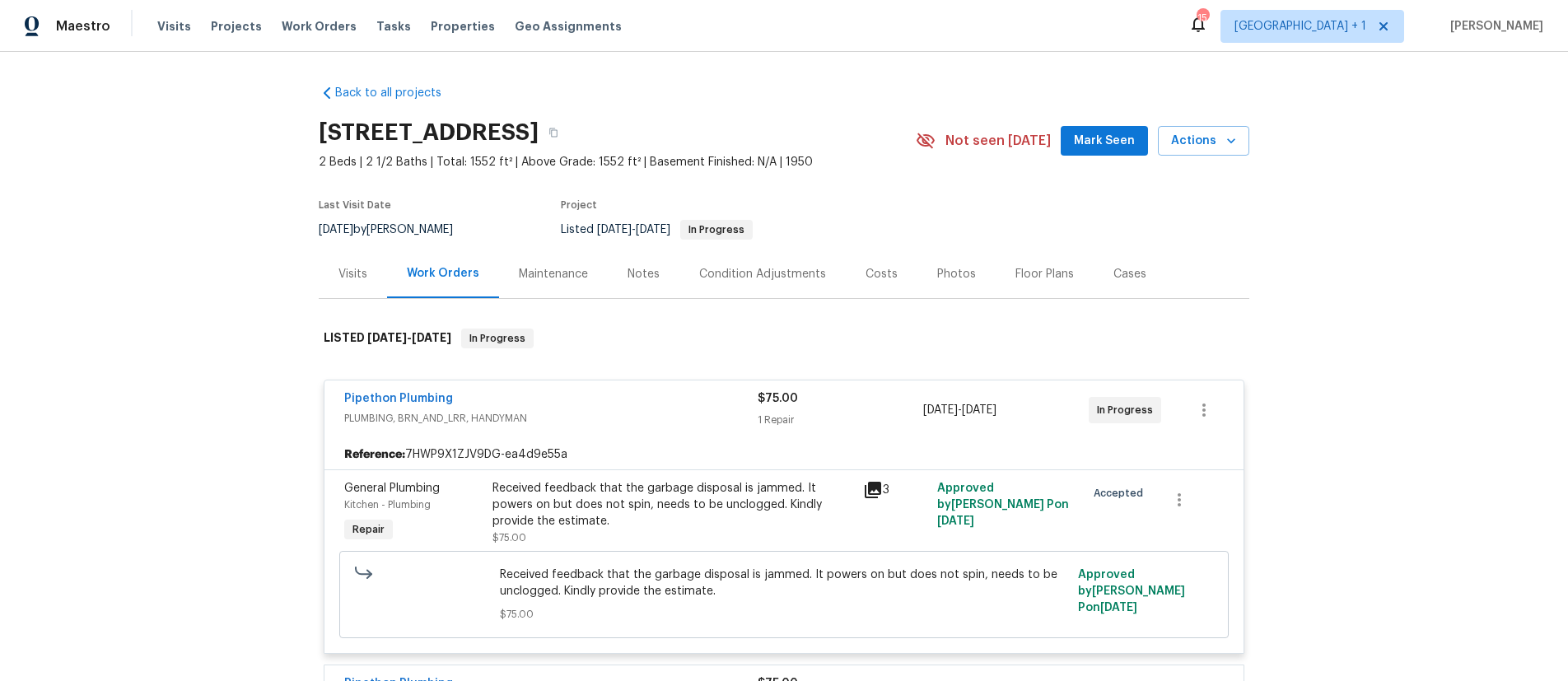
click at [518, 395] on div "Pipethon Plumbing" at bounding box center [551, 400] width 414 height 20
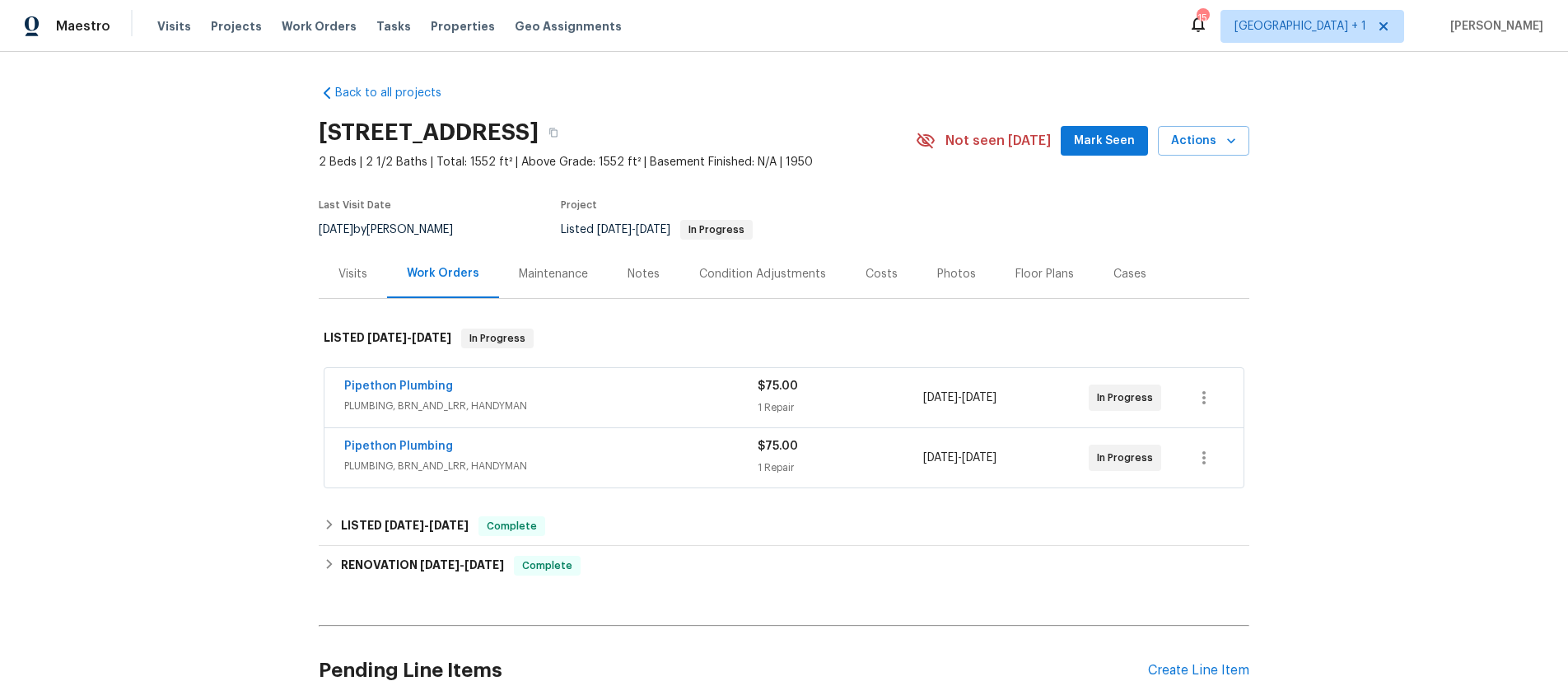
click at [532, 447] on div "Pipethon Plumbing" at bounding box center [551, 448] width 414 height 20
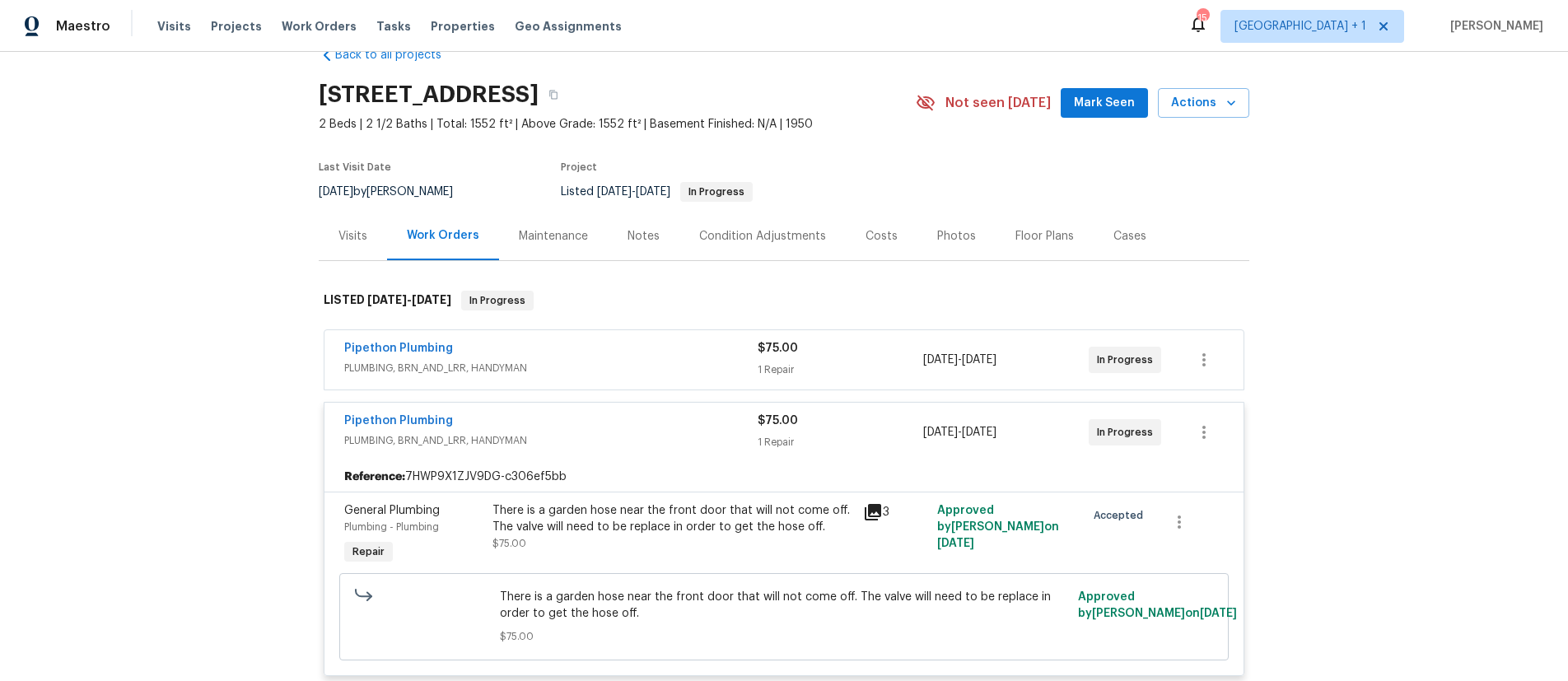
scroll to position [41, 0]
click at [247, 225] on div "Back to all projects 2252 Verde Oak Dr, Los Angeles, CA 90068 2 Beds | 2 1/2 Ba…" at bounding box center [784, 366] width 1568 height 629
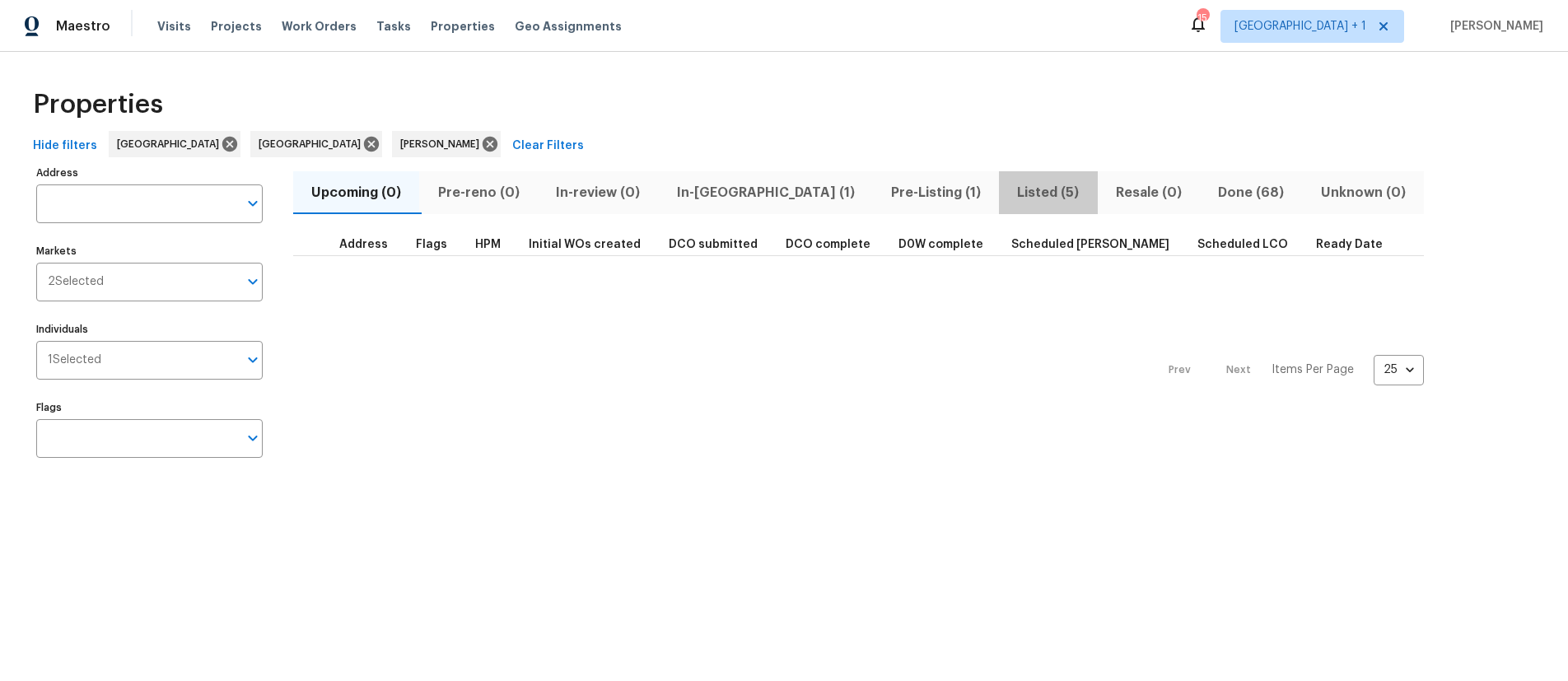
click at [1009, 190] on span "Listed (5)" at bounding box center [1048, 193] width 78 height 23
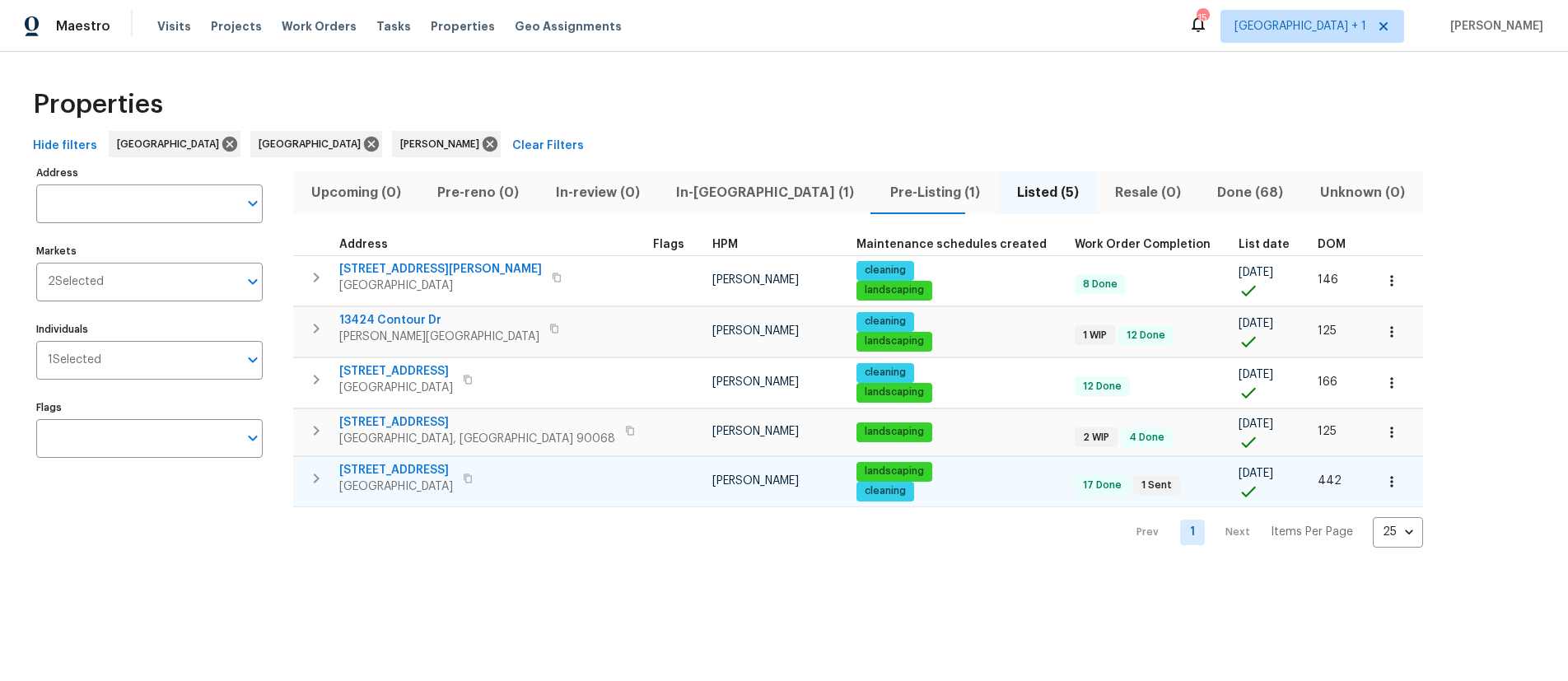
click at [399, 472] on span "12515 Cedar Ave" at bounding box center [396, 469] width 113 height 16
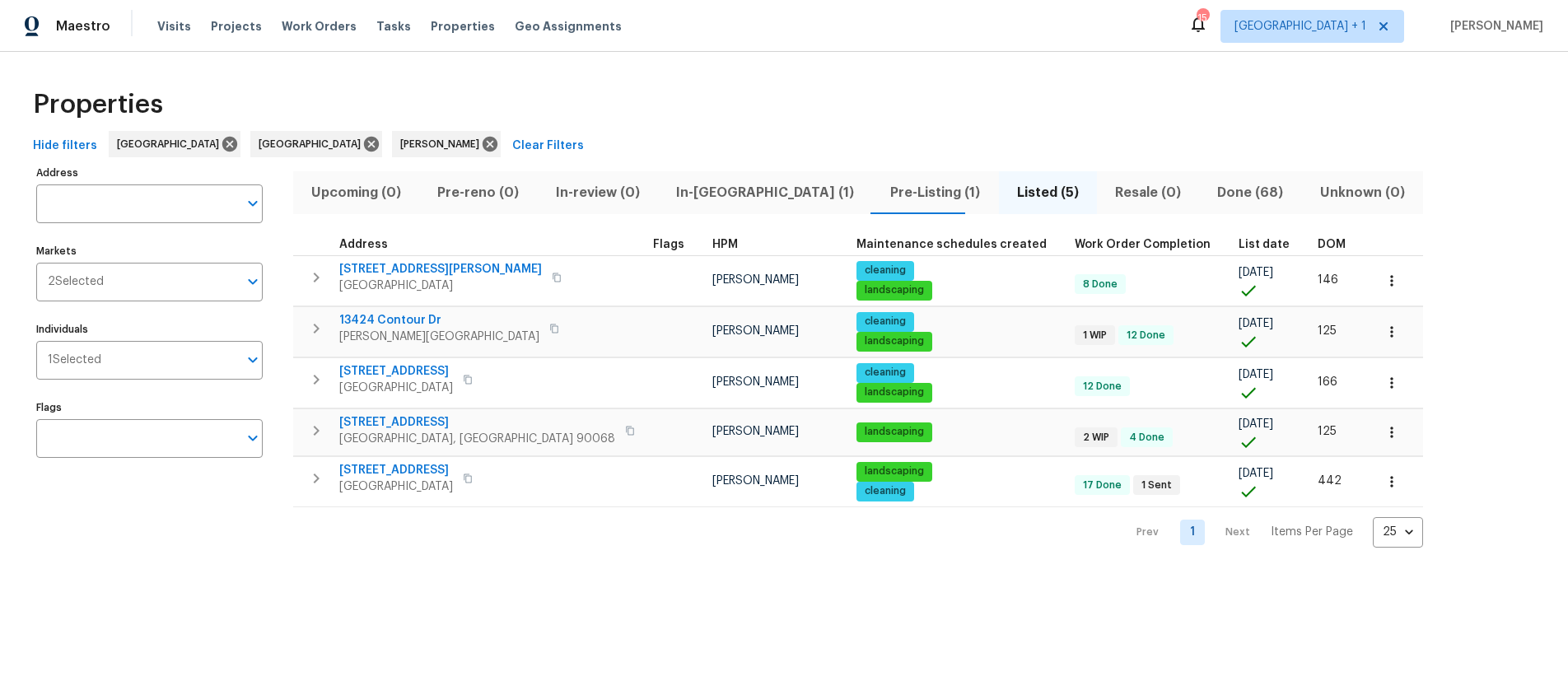
click at [882, 194] on span "Pre-Listing (1)" at bounding box center [935, 193] width 106 height 23
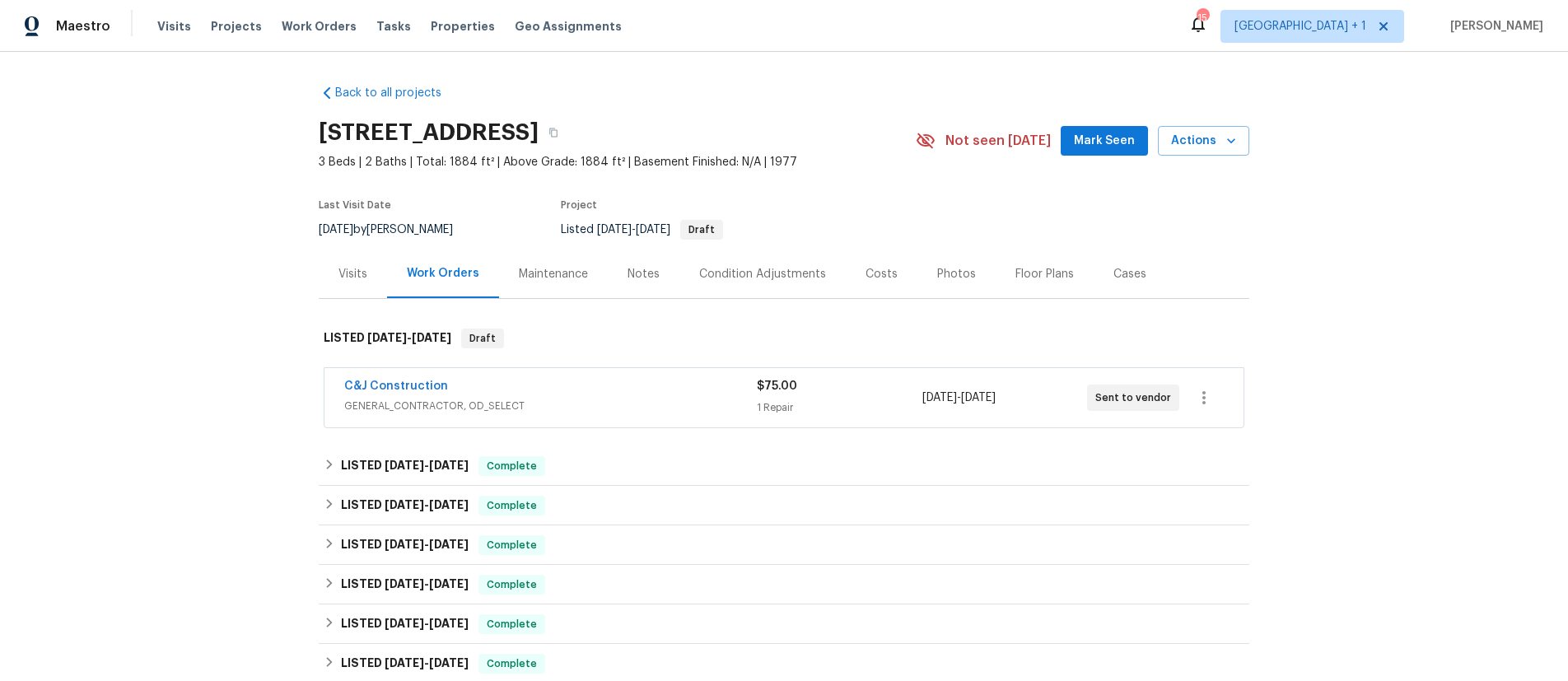
click at [472, 391] on div "C&J Construction" at bounding box center [550, 387] width 413 height 20
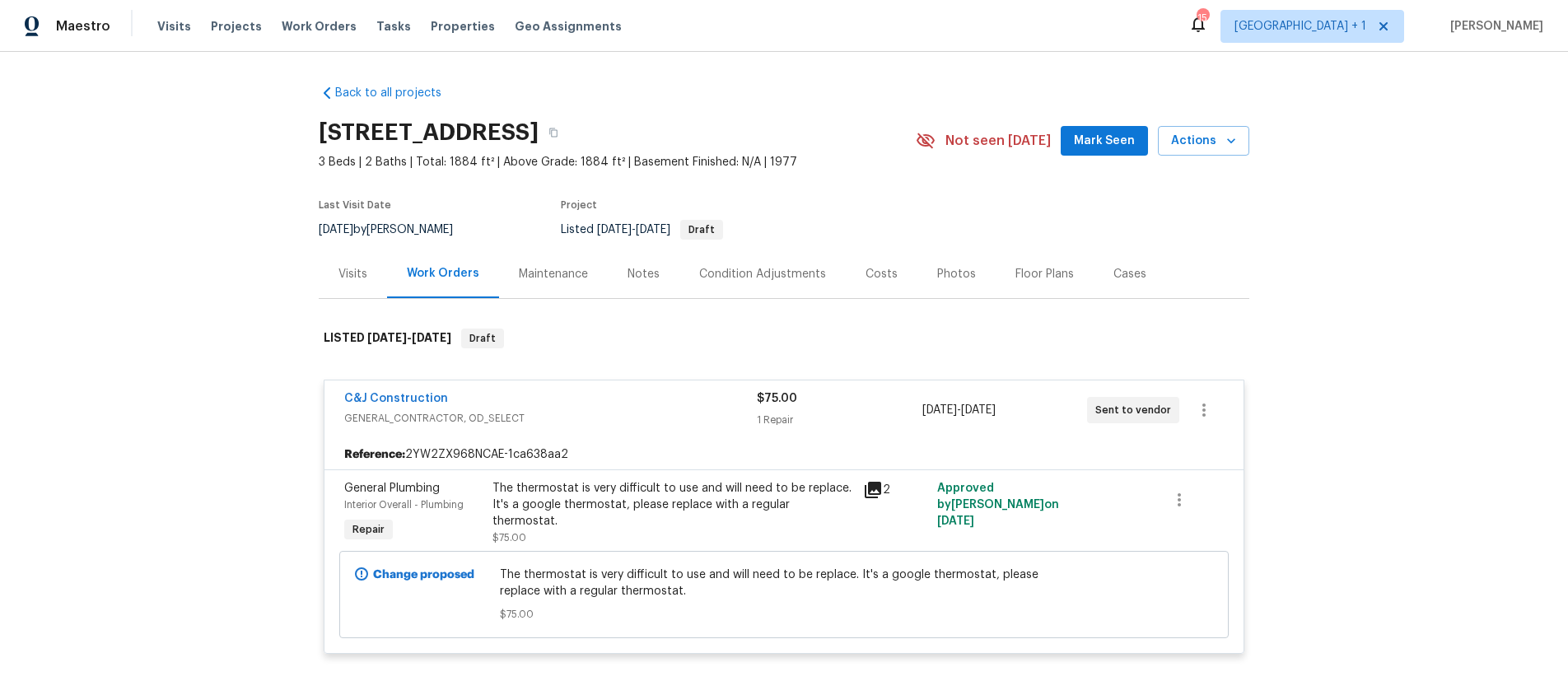
click at [226, 398] on div "Back to all projects 12515 Cedar Ave, Hawthorne, CA 90250 3 Beds | 2 Baths | To…" at bounding box center [784, 366] width 1568 height 629
